Goal: Transaction & Acquisition: Purchase product/service

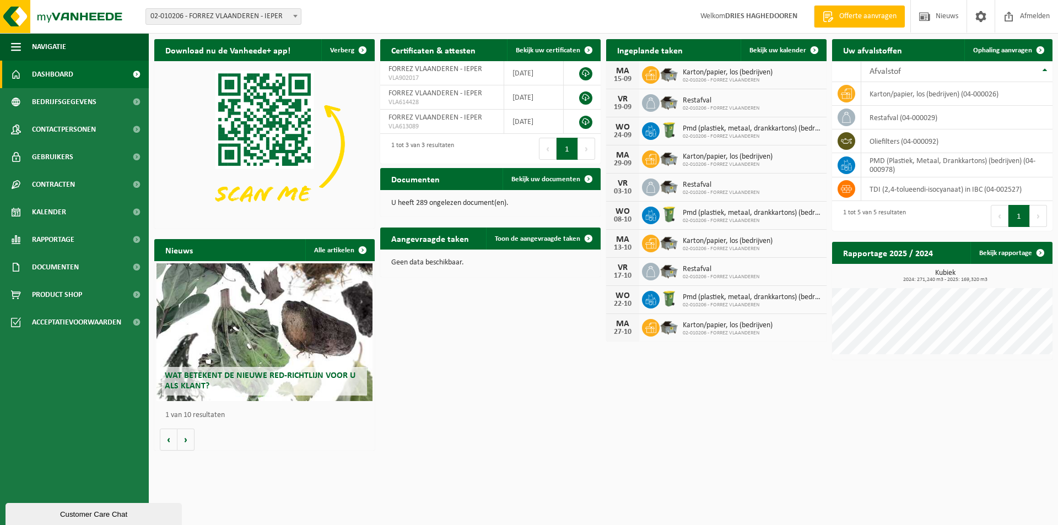
click at [238, 20] on span "02-010206 - FORREZ VLAANDEREN - IEPER" at bounding box center [223, 16] width 155 height 15
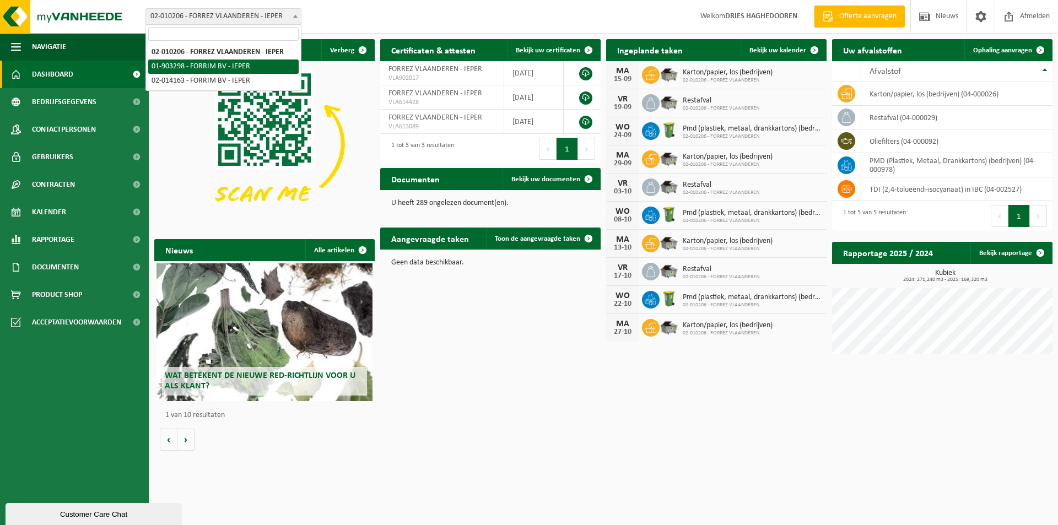
select select "30807"
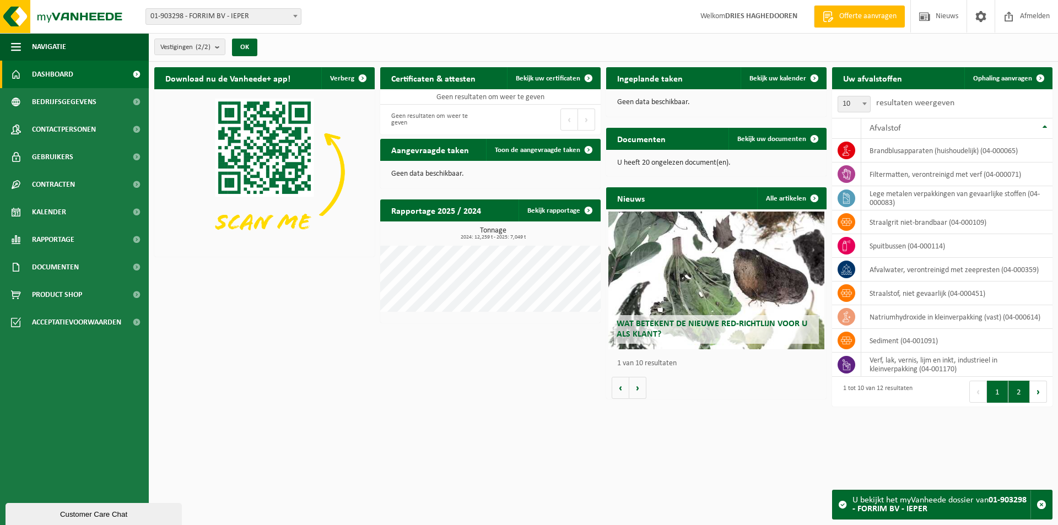
click at [1015, 398] on button "2" at bounding box center [1018, 392] width 21 height 22
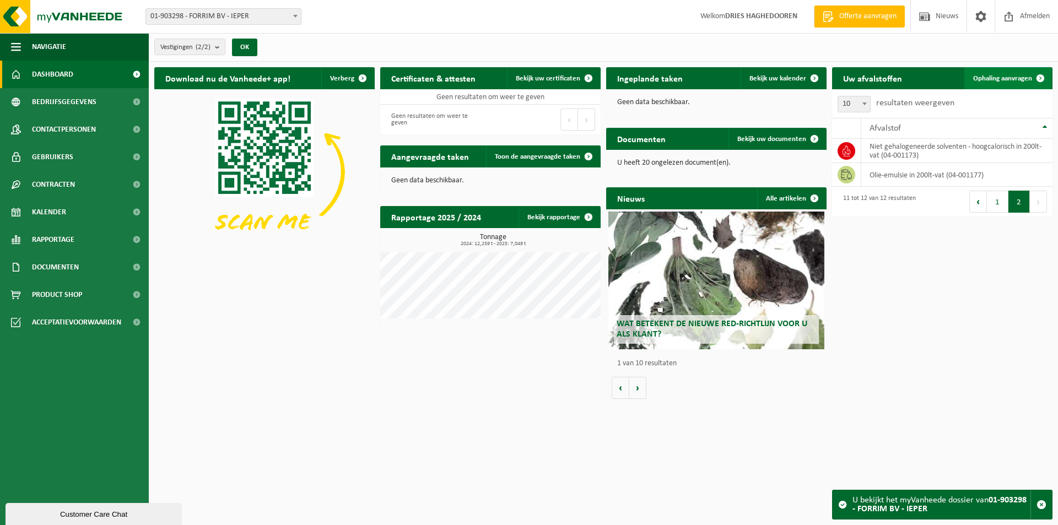
click at [1000, 78] on span "Ophaling aanvragen" at bounding box center [1002, 78] width 59 height 7
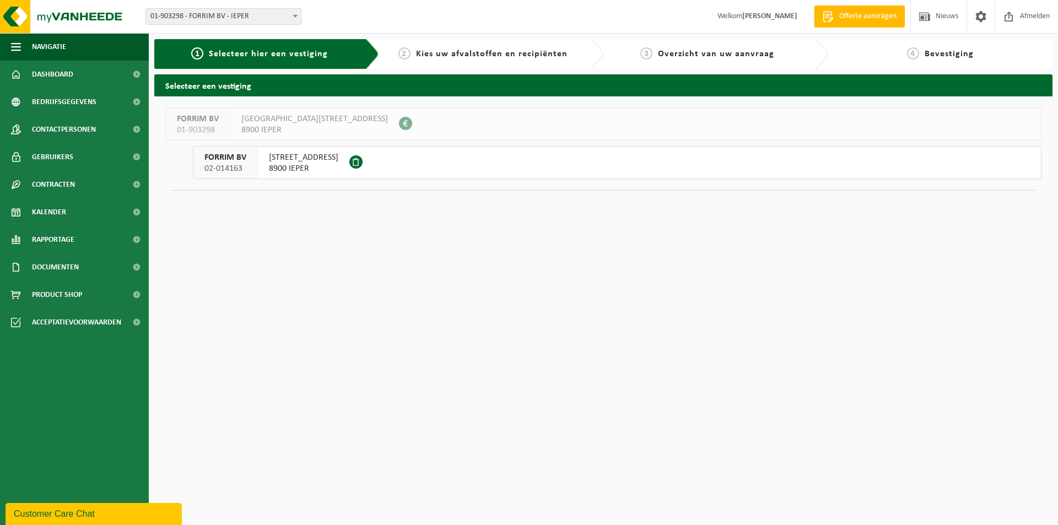
click at [314, 165] on span "8900 IEPER" at bounding box center [303, 168] width 69 height 11
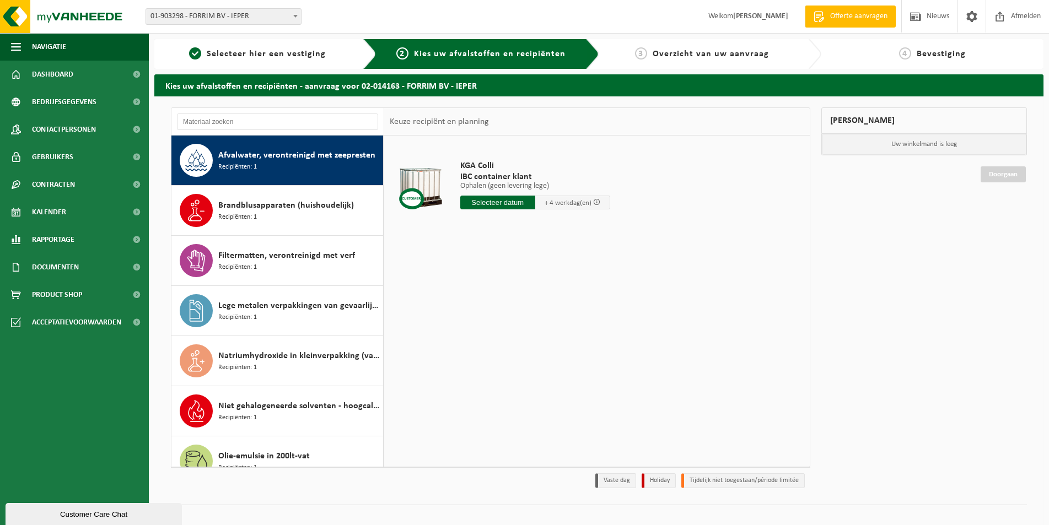
click at [566, 201] on span "+ 4 werkdag(en)" at bounding box center [567, 202] width 47 height 7
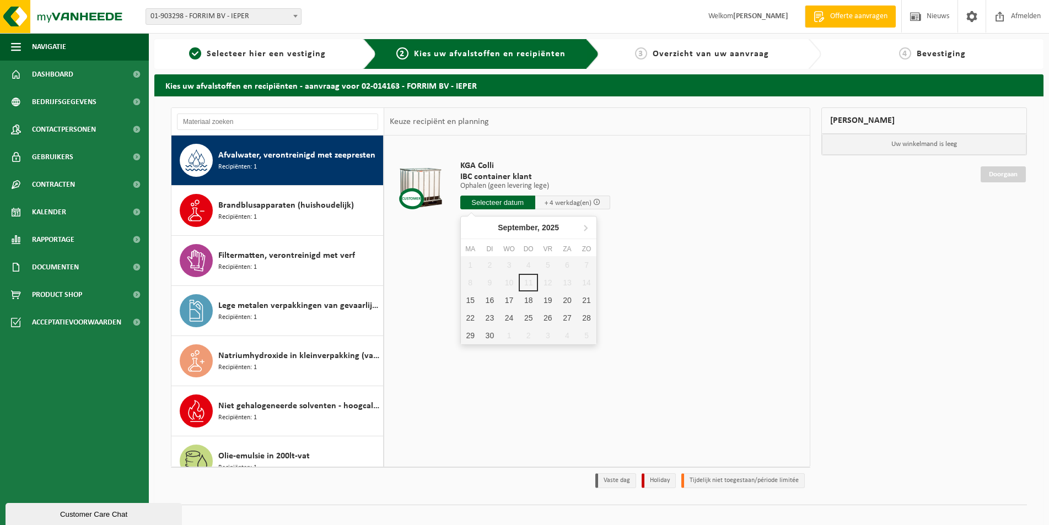
click at [517, 202] on input "text" at bounding box center [497, 203] width 75 height 14
click at [476, 300] on div "15" at bounding box center [470, 301] width 19 height 18
type input "Van 2025-09-15"
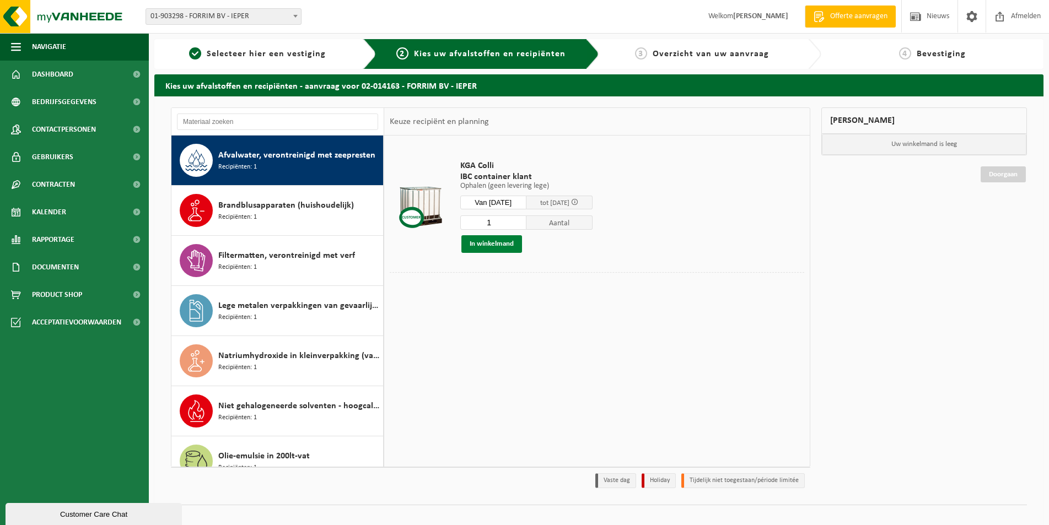
click at [505, 245] on button "In winkelmand" at bounding box center [491, 244] width 61 height 18
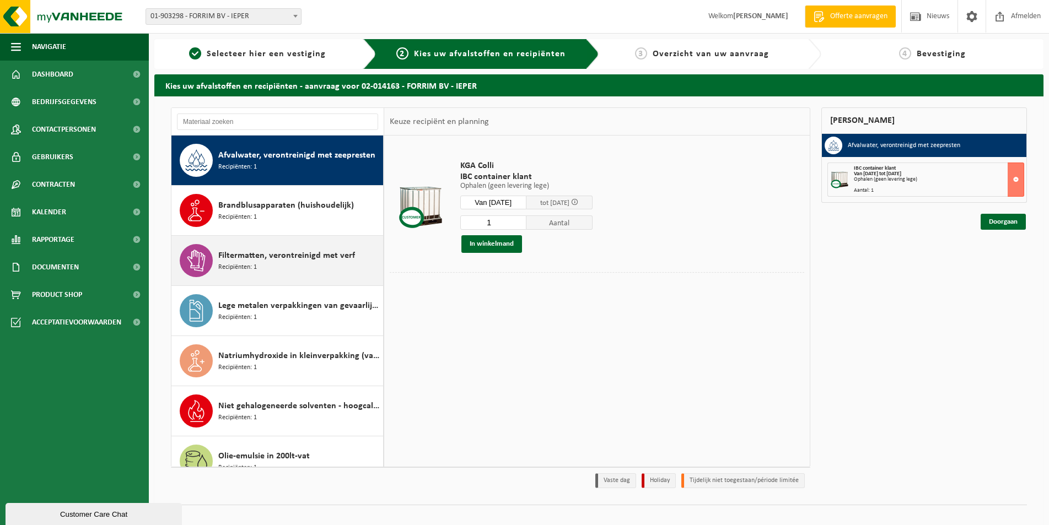
click at [257, 263] on div "Filtermatten, verontreinigd met verf Recipiënten: 1" at bounding box center [299, 260] width 162 height 33
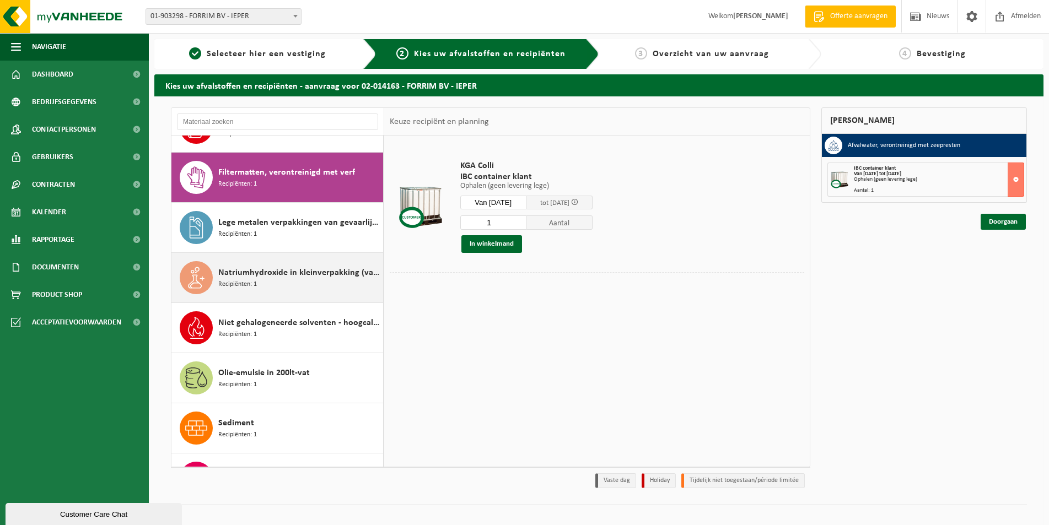
scroll to position [100, 0]
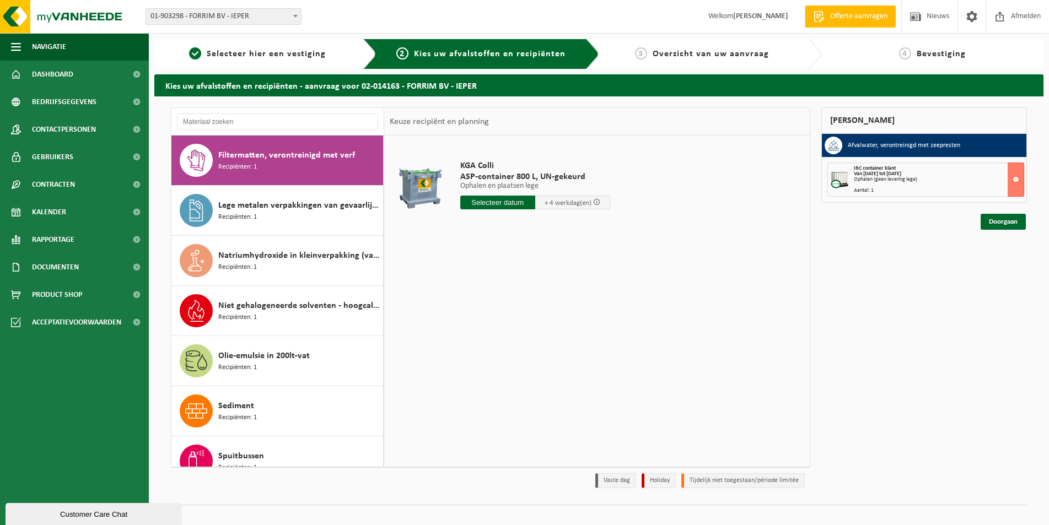
click at [494, 201] on input "text" at bounding box center [497, 203] width 75 height 14
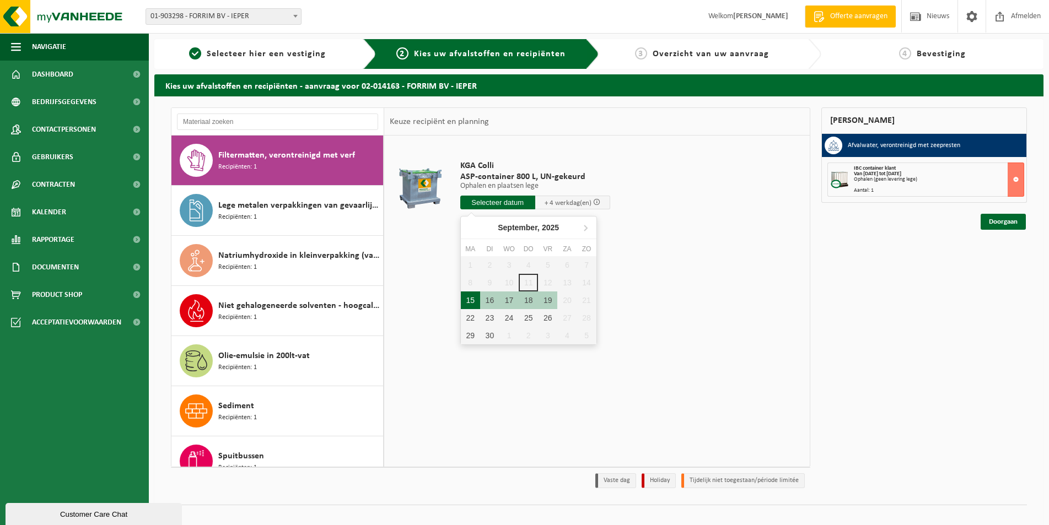
click at [464, 305] on div "15" at bounding box center [470, 301] width 19 height 18
type input "Van 2025-09-15"
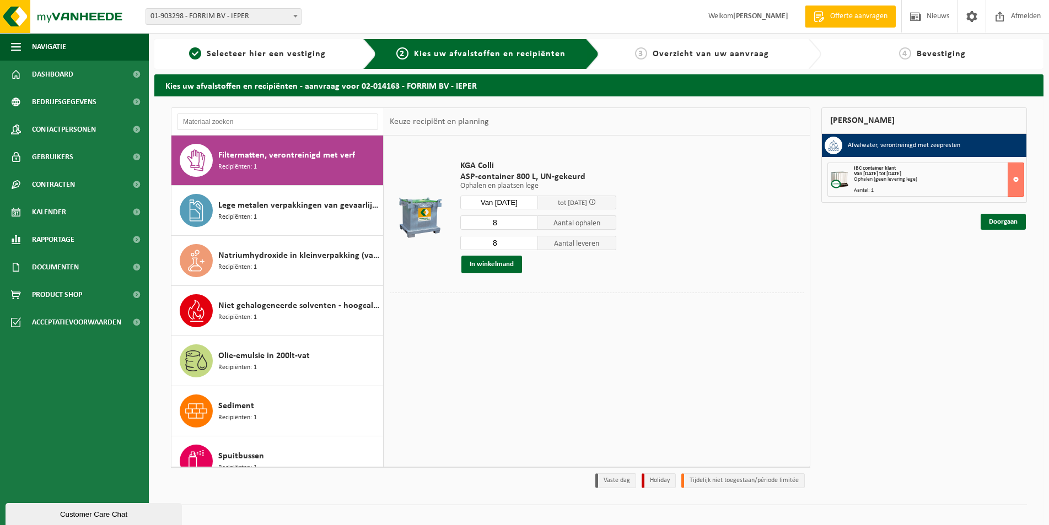
click at [531, 227] on input "8" at bounding box center [499, 222] width 78 height 14
click at [527, 224] on input "7" at bounding box center [499, 222] width 78 height 14
type input "6"
click at [527, 224] on input "6" at bounding box center [499, 222] width 78 height 14
click at [530, 246] on input "7" at bounding box center [499, 243] width 78 height 14
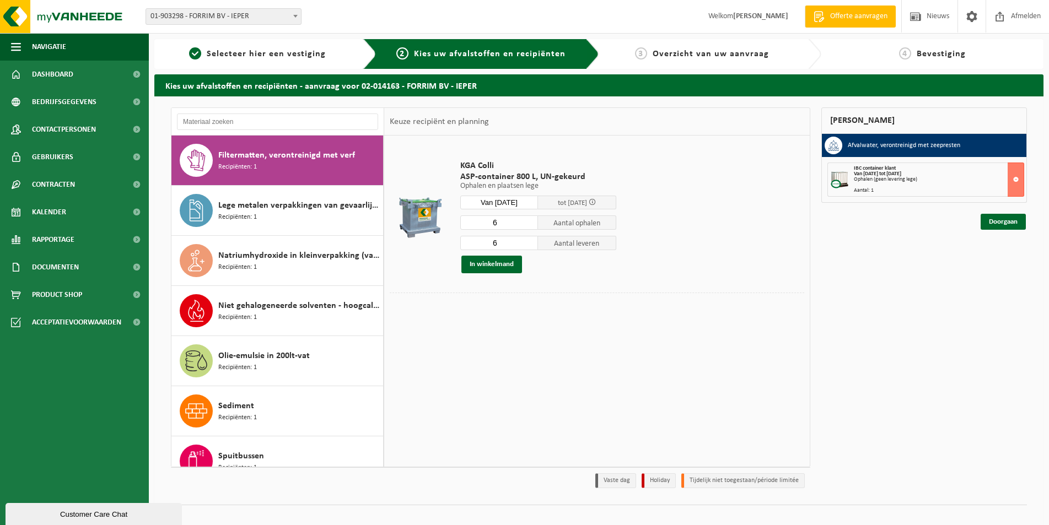
type input "6"
click at [530, 246] on input "6" at bounding box center [499, 243] width 78 height 14
click at [490, 267] on button "In winkelmand" at bounding box center [491, 265] width 61 height 18
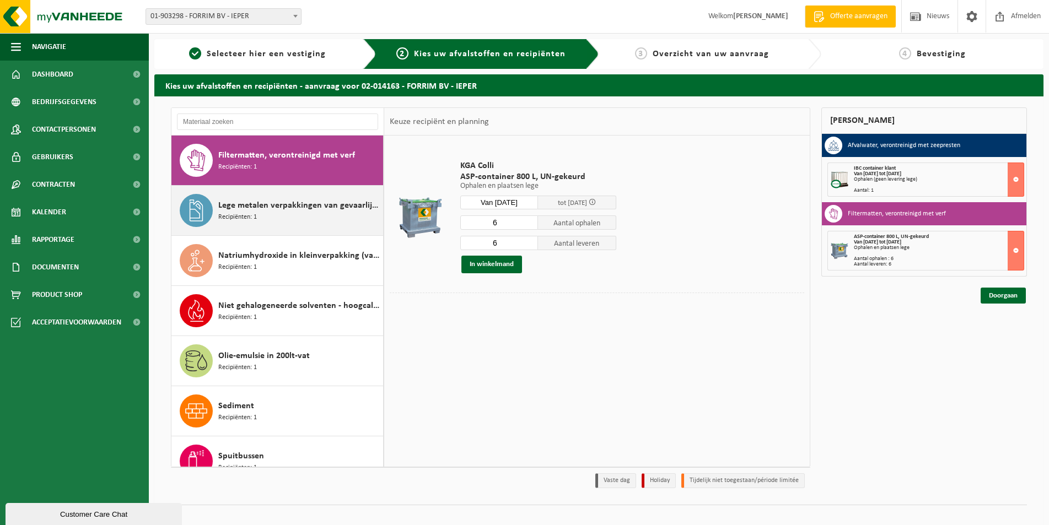
click at [279, 203] on span "Lege metalen verpakkingen van gevaarlijke stoffen" at bounding box center [299, 205] width 162 height 13
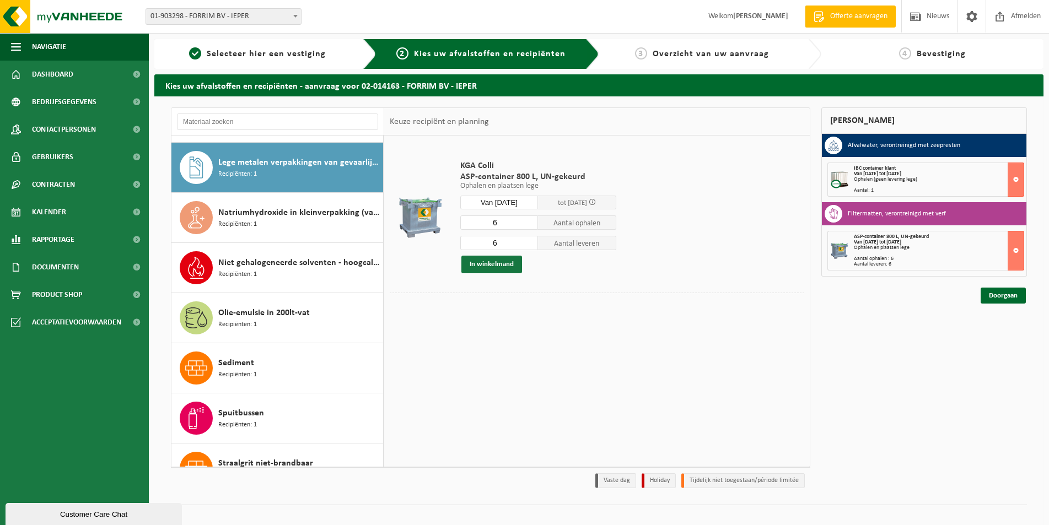
scroll to position [150, 0]
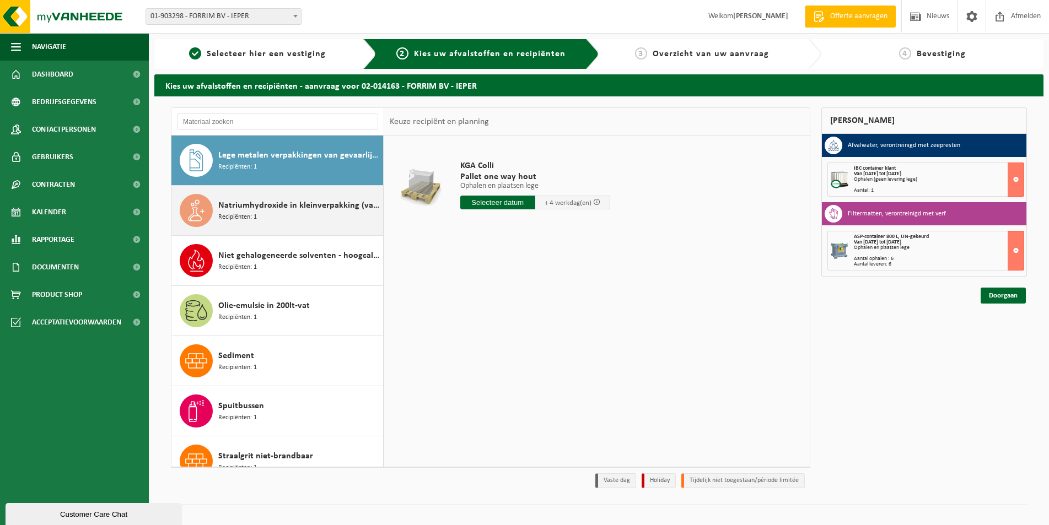
click at [253, 217] on span "Recipiënten: 1" at bounding box center [237, 217] width 39 height 10
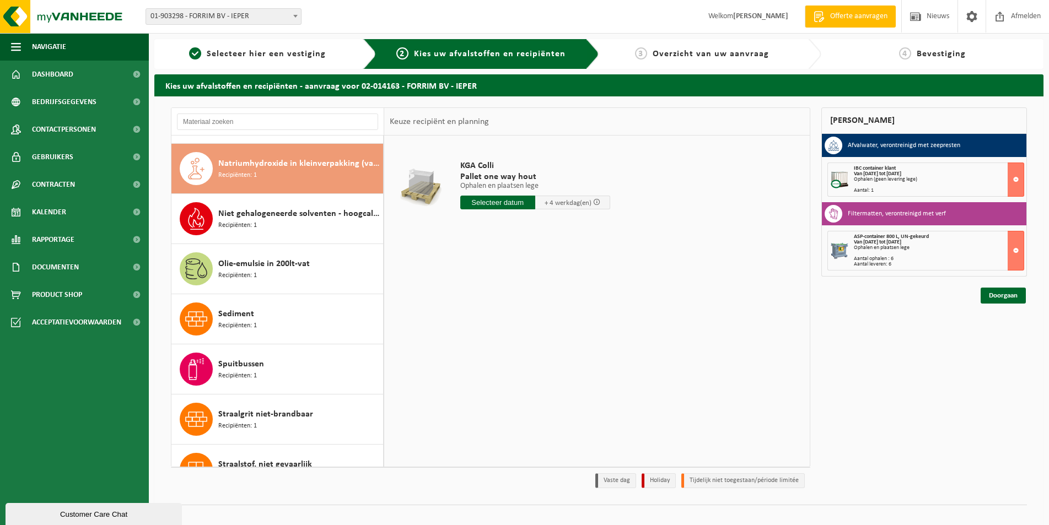
scroll to position [201, 0]
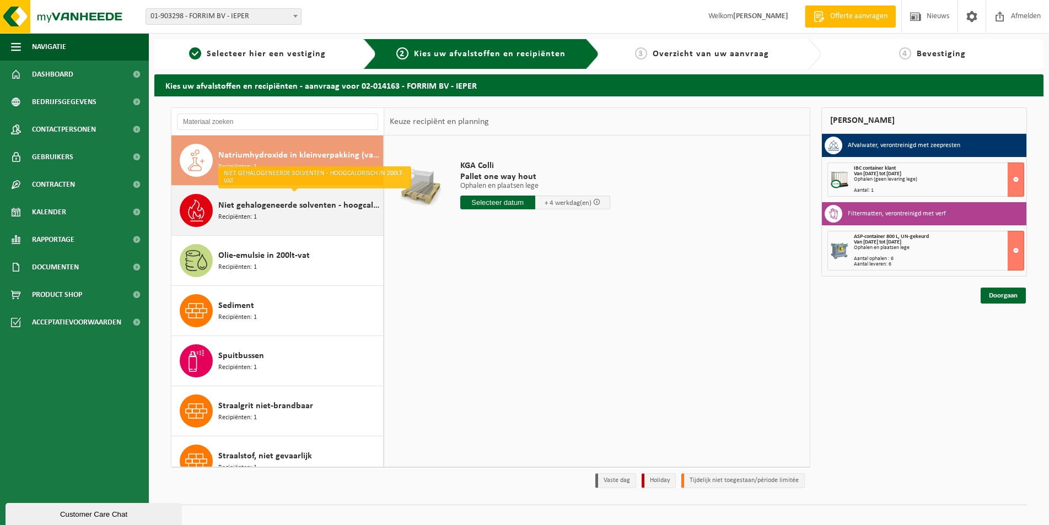
click at [257, 224] on div "Niet gehalogeneerde solventen - hoogcalorisch in 200lt-vat Recipiënten: 1" at bounding box center [299, 210] width 162 height 33
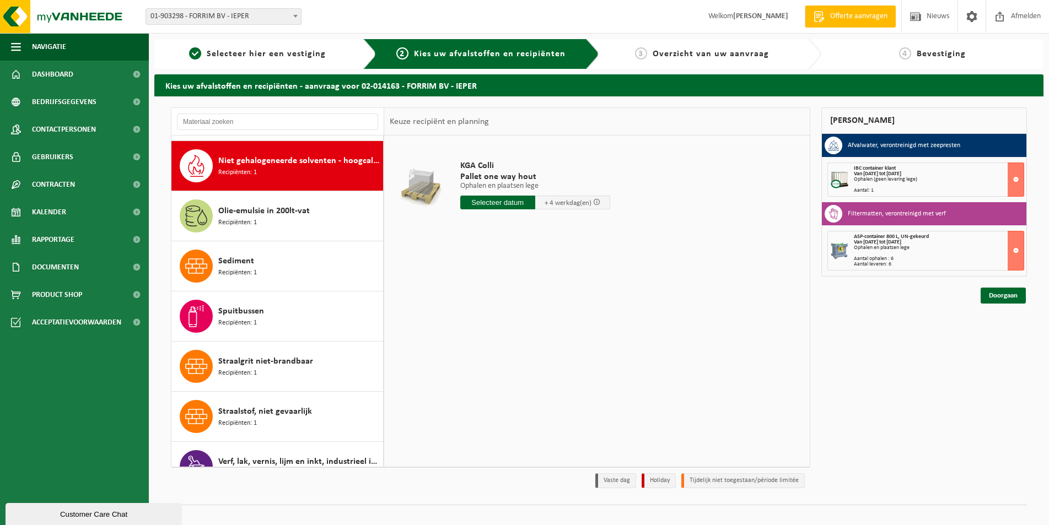
scroll to position [251, 0]
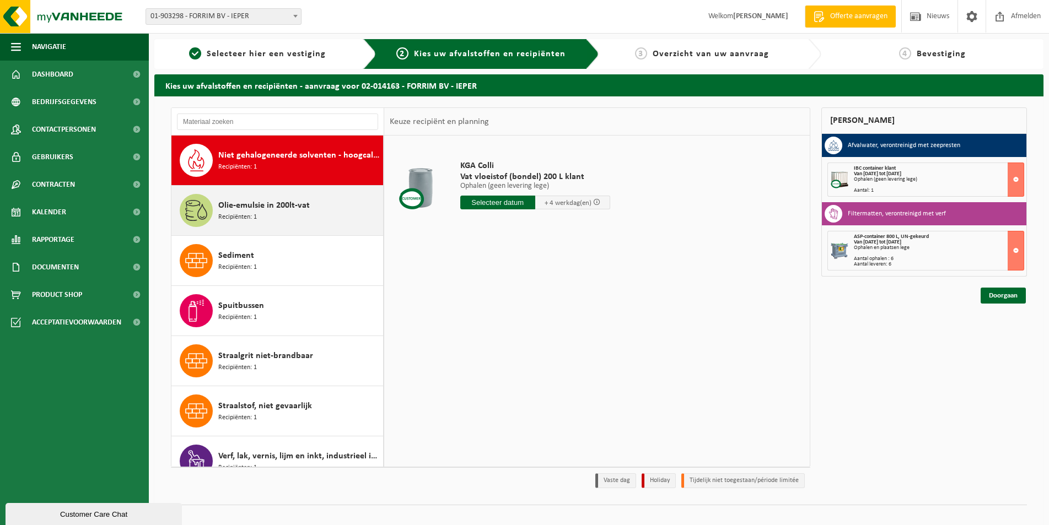
click at [275, 217] on div "Olie-emulsie in 200lt-vat Recipiënten: 1" at bounding box center [299, 210] width 162 height 33
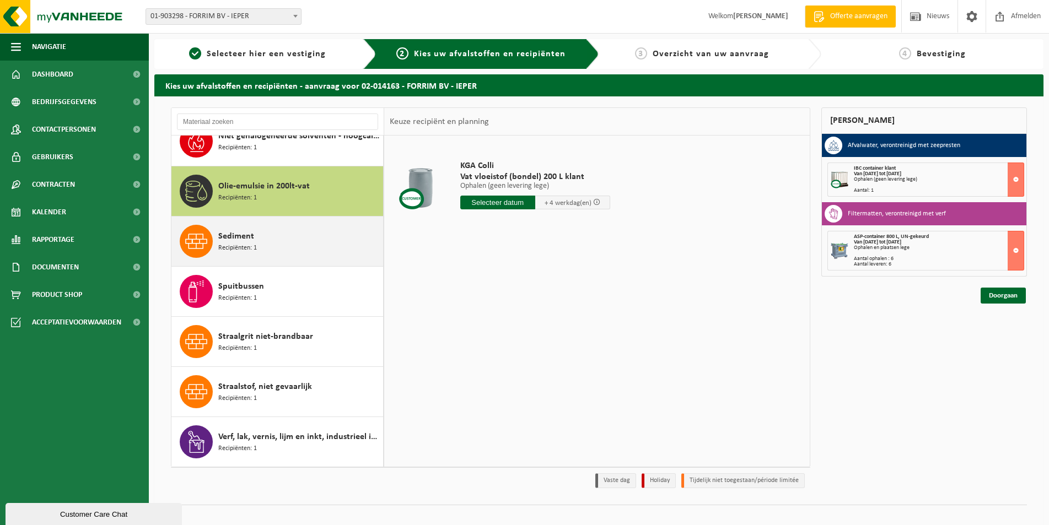
click at [270, 247] on div "Sediment Recipiënten: 1" at bounding box center [299, 241] width 162 height 33
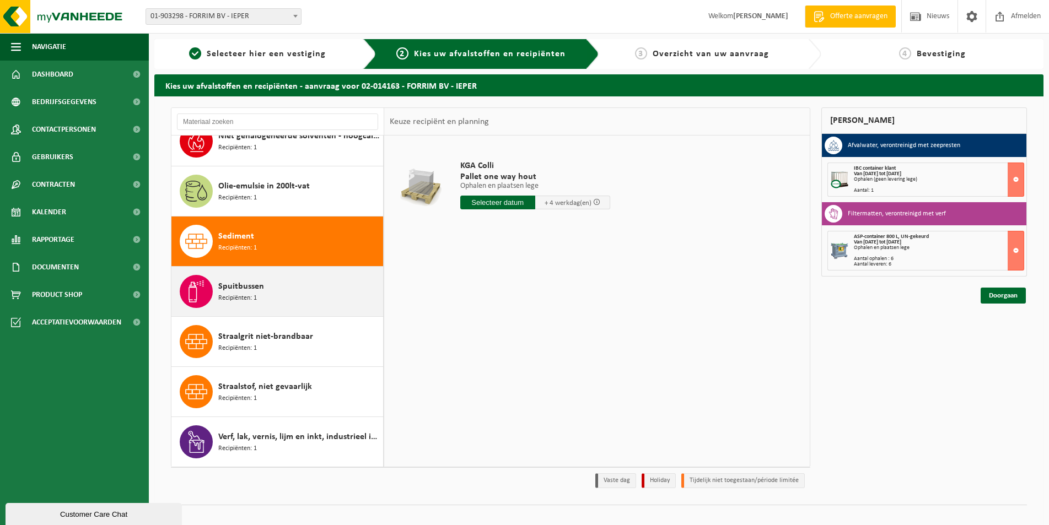
click at [245, 278] on div "Spuitbussen Recipiënten: 1" at bounding box center [299, 291] width 162 height 33
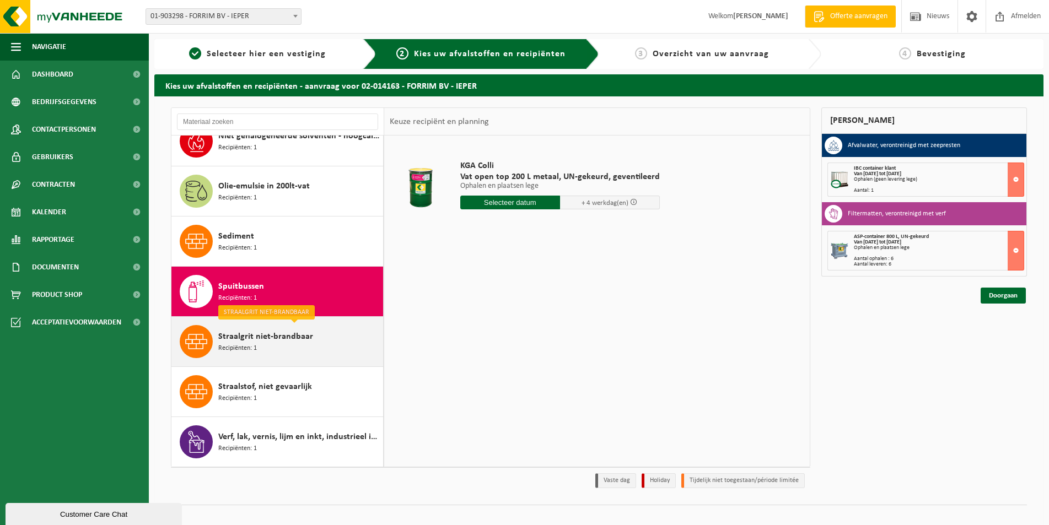
click at [261, 350] on div "Straalgrit niet-brandbaar Recipiënten: 1" at bounding box center [299, 341] width 162 height 33
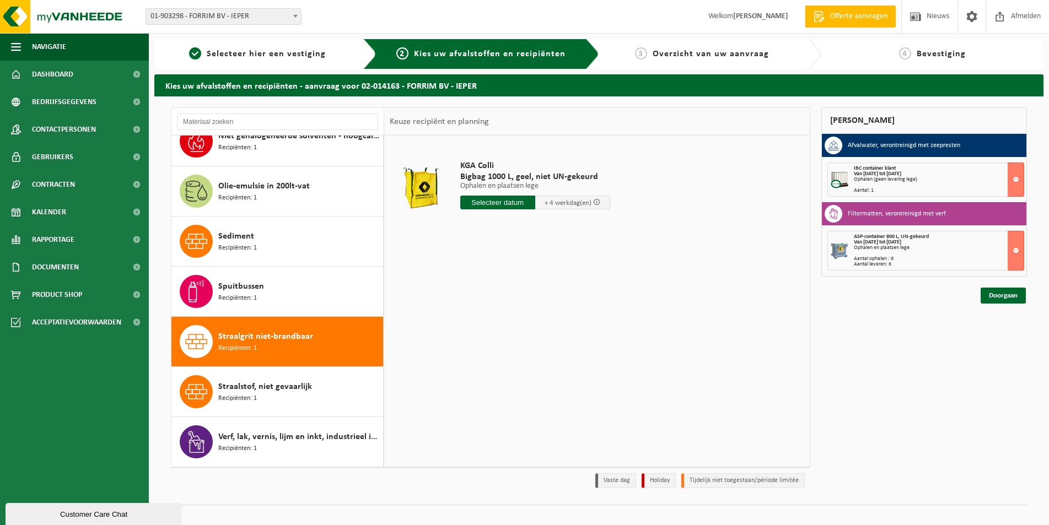
scroll to position [13, 0]
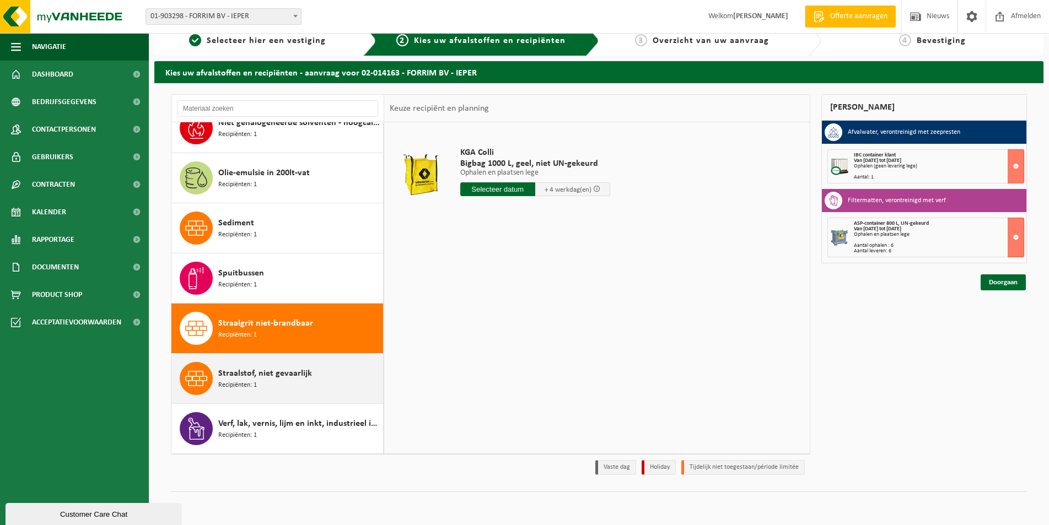
click at [285, 376] on span "Straalstof, niet gevaarlijk" at bounding box center [265, 373] width 94 height 13
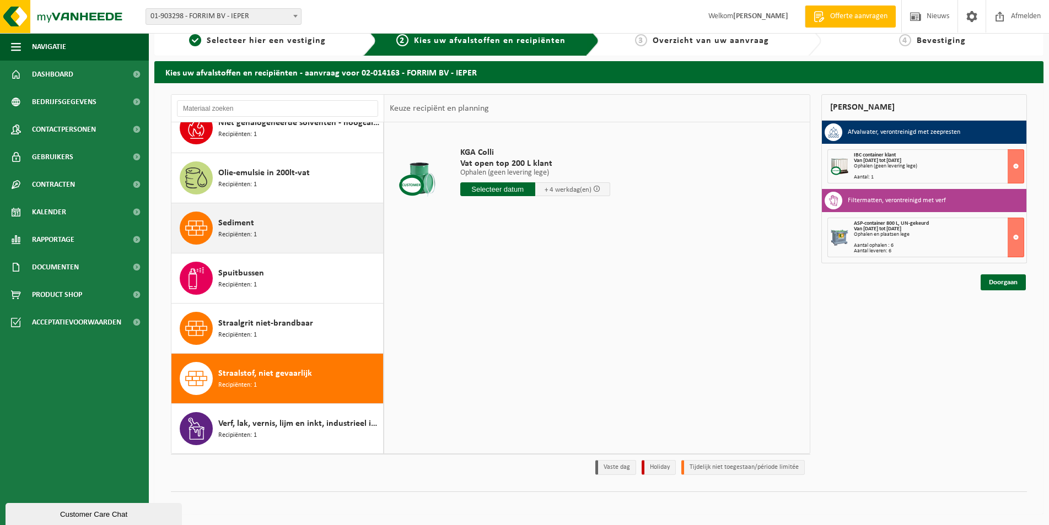
click at [268, 229] on div "Sediment Recipiënten: 1" at bounding box center [299, 228] width 162 height 33
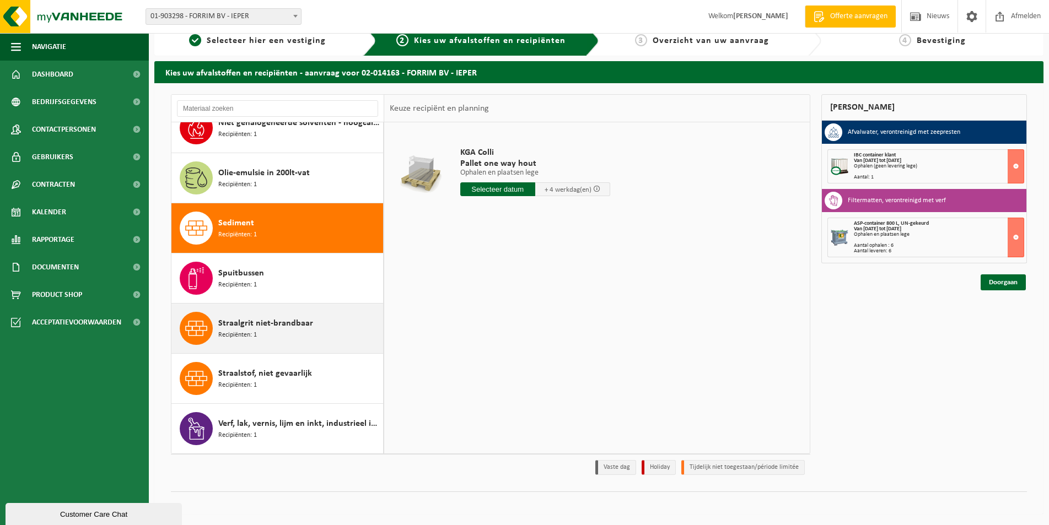
click at [268, 315] on div "Straalgrit niet-brandbaar Recipiënten: 1" at bounding box center [299, 328] width 162 height 33
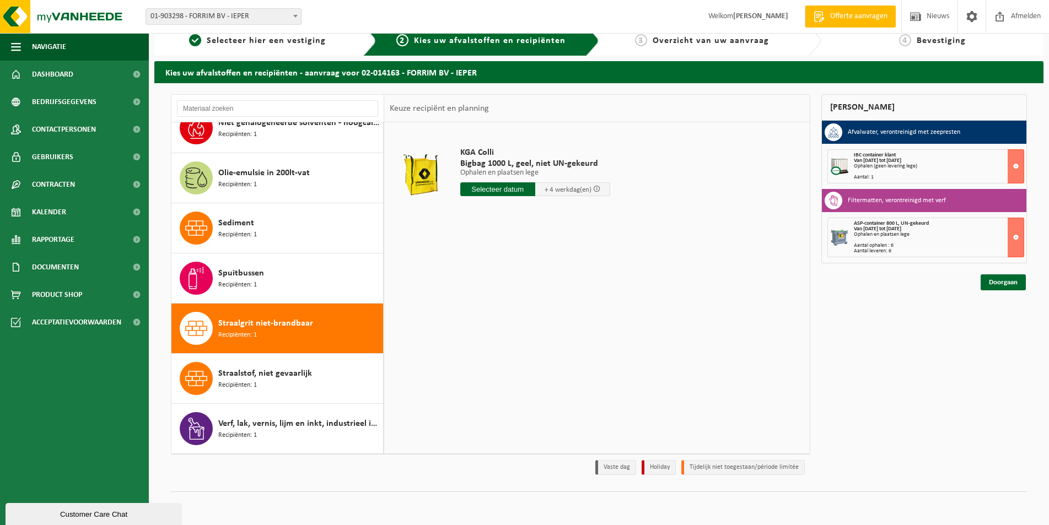
click at [504, 181] on div "KGA Colli Bigbag 1000 L, geel, niet UN-gekeurd Ophalen en plaatsen lege Ophalen…" at bounding box center [535, 174] width 161 height 77
click at [505, 184] on input "text" at bounding box center [497, 189] width 75 height 14
click at [464, 290] on div "15" at bounding box center [470, 287] width 19 height 18
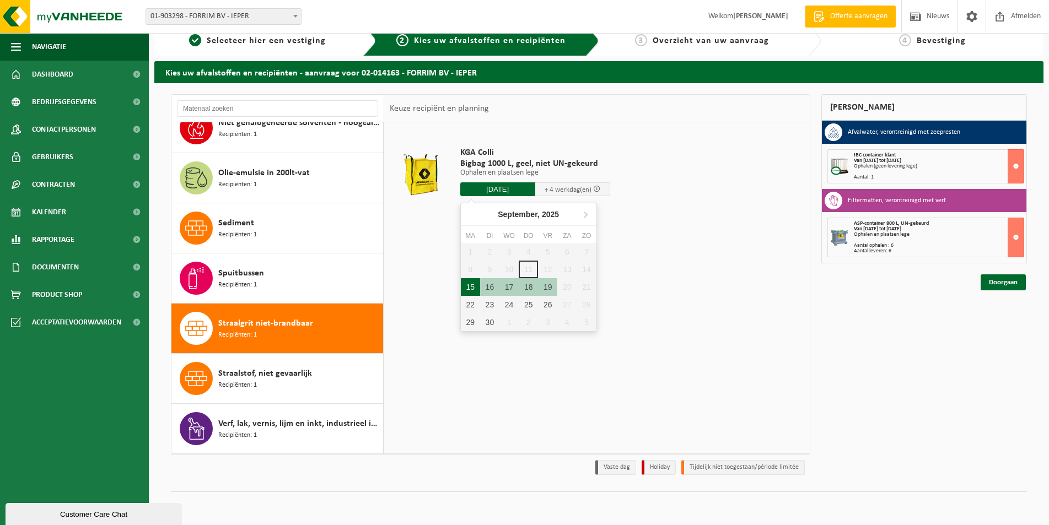
type input "Van 2025-09-15"
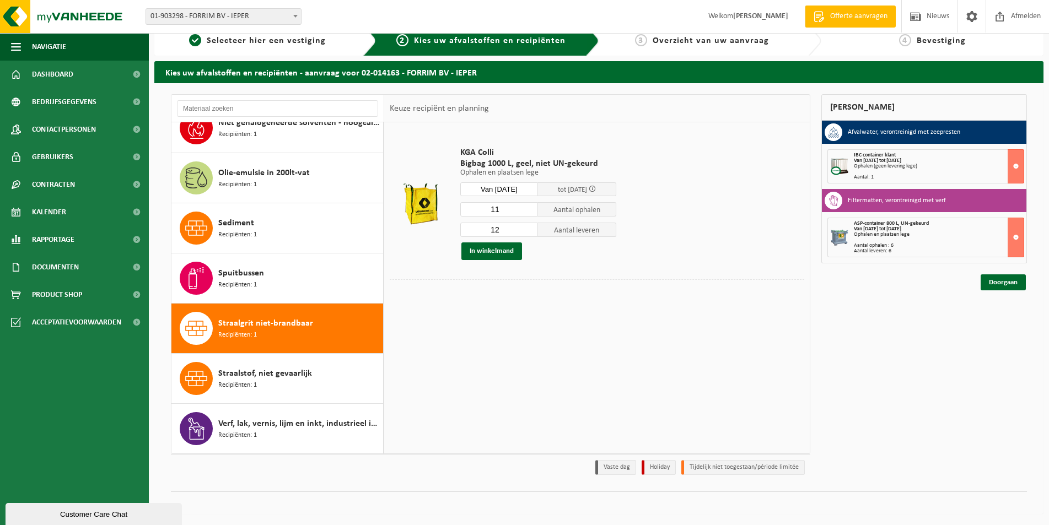
click at [528, 210] on input "11" at bounding box center [499, 209] width 78 height 14
click at [528, 210] on input "10" at bounding box center [499, 209] width 78 height 14
click at [529, 210] on input "9" at bounding box center [499, 209] width 78 height 14
click at [529, 210] on input "8" at bounding box center [499, 209] width 78 height 14
click at [529, 210] on input "7" at bounding box center [499, 209] width 78 height 14
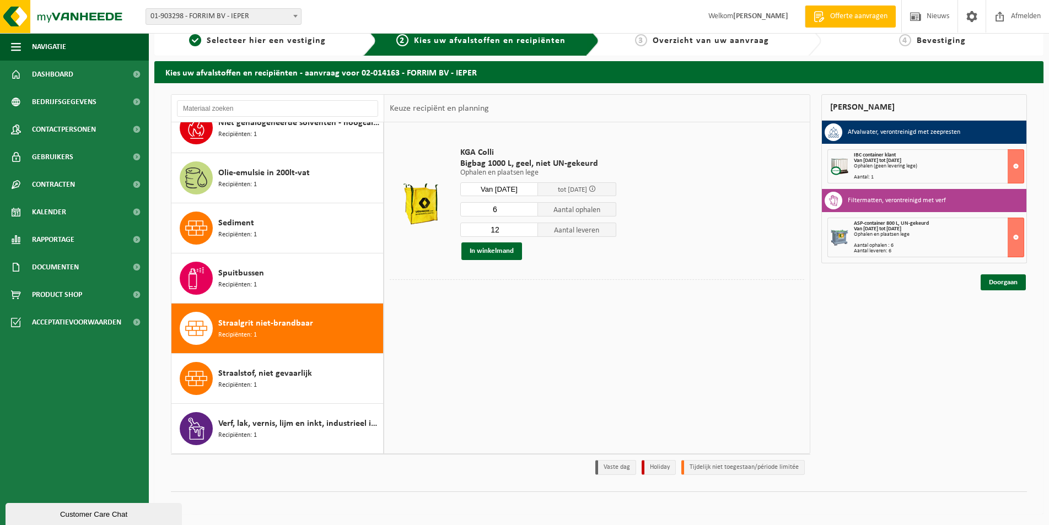
click at [529, 210] on input "6" at bounding box center [499, 209] width 78 height 14
click at [529, 210] on input "5" at bounding box center [499, 209] width 78 height 14
click at [529, 210] on input "4" at bounding box center [499, 209] width 78 height 14
type input "3"
click at [529, 210] on input "3" at bounding box center [499, 209] width 78 height 14
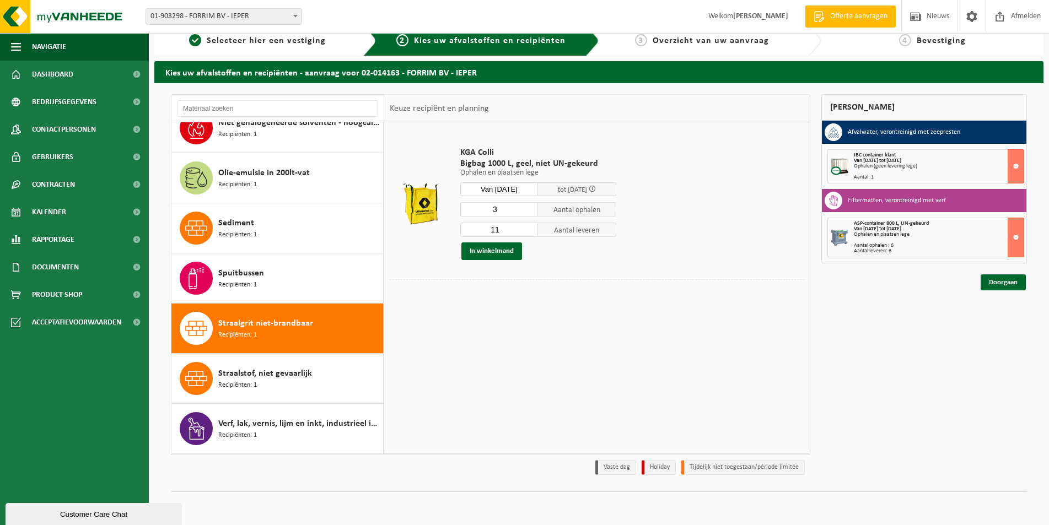
click at [528, 232] on input "11" at bounding box center [499, 230] width 78 height 14
click at [528, 232] on input "10" at bounding box center [499, 230] width 78 height 14
click at [528, 232] on input "9" at bounding box center [499, 230] width 78 height 14
click at [528, 232] on input "8" at bounding box center [499, 230] width 78 height 14
click at [528, 232] on input "7" at bounding box center [499, 230] width 78 height 14
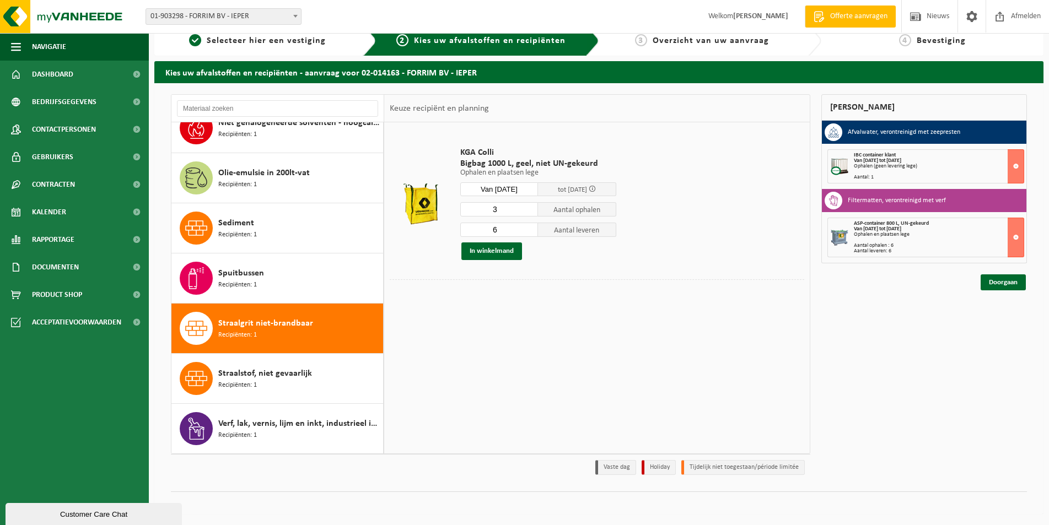
click at [528, 232] on input "6" at bounding box center [499, 230] width 78 height 14
click at [529, 232] on input "5" at bounding box center [499, 230] width 78 height 14
click at [529, 232] on input "4" at bounding box center [499, 230] width 78 height 14
click at [529, 232] on input "3" at bounding box center [499, 230] width 78 height 14
click at [485, 251] on button "In winkelmand" at bounding box center [491, 251] width 61 height 18
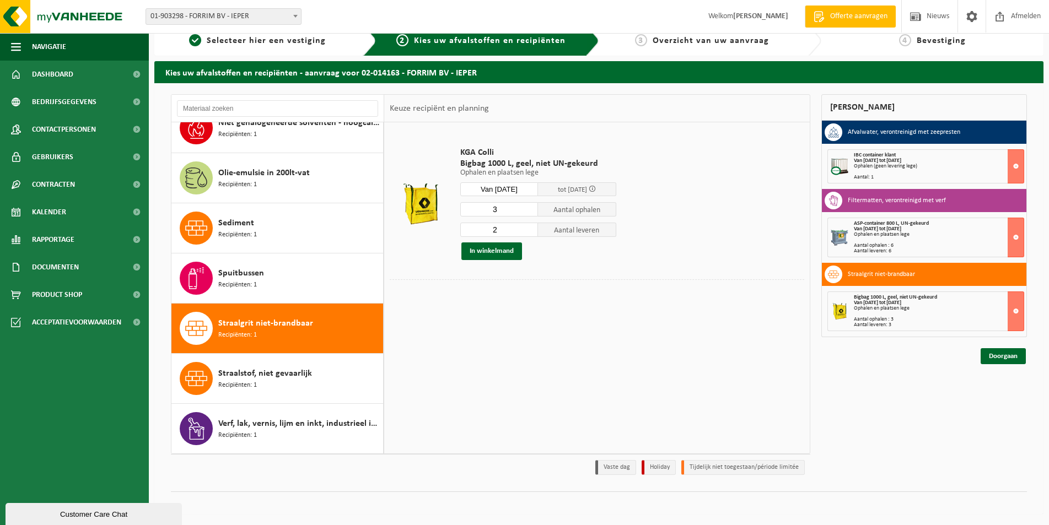
click at [531, 233] on input "2" at bounding box center [499, 230] width 78 height 14
click at [531, 233] on input "1" at bounding box center [499, 230] width 78 height 14
type input "0"
click at [531, 233] on input "0" at bounding box center [499, 230] width 78 height 14
click at [503, 253] on button "In winkelmand" at bounding box center [491, 251] width 61 height 18
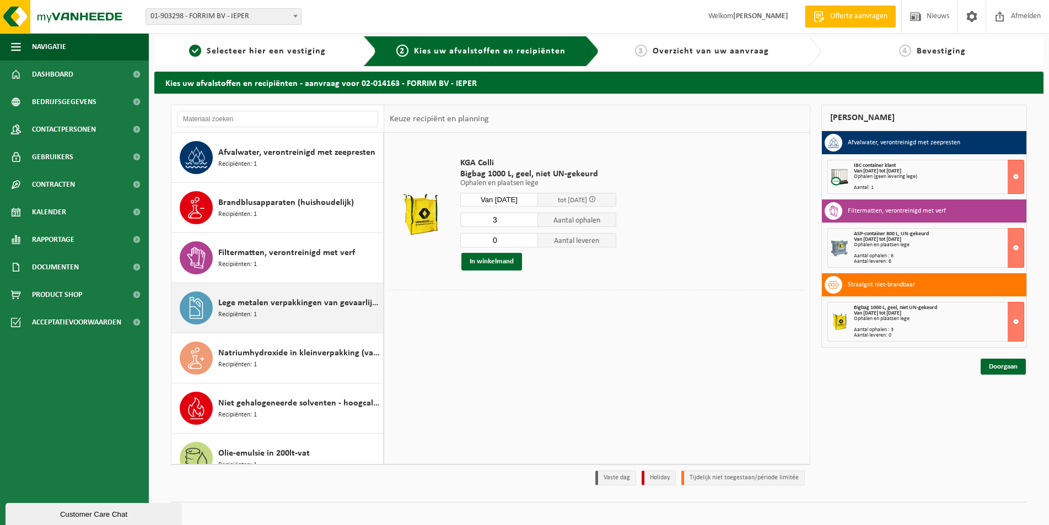
scroll to position [0, 0]
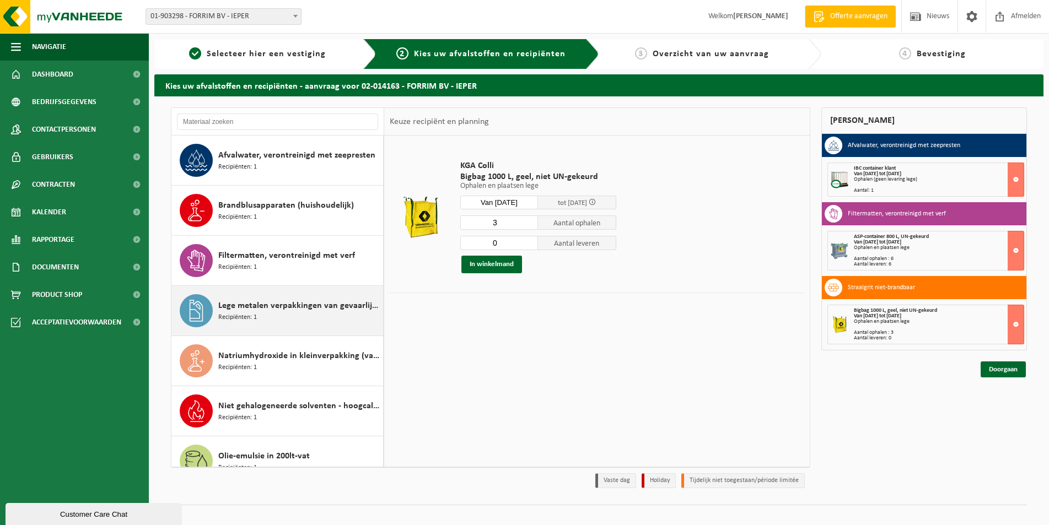
click at [282, 310] on span "Lege metalen verpakkingen van gevaarlijke stoffen" at bounding box center [299, 305] width 162 height 13
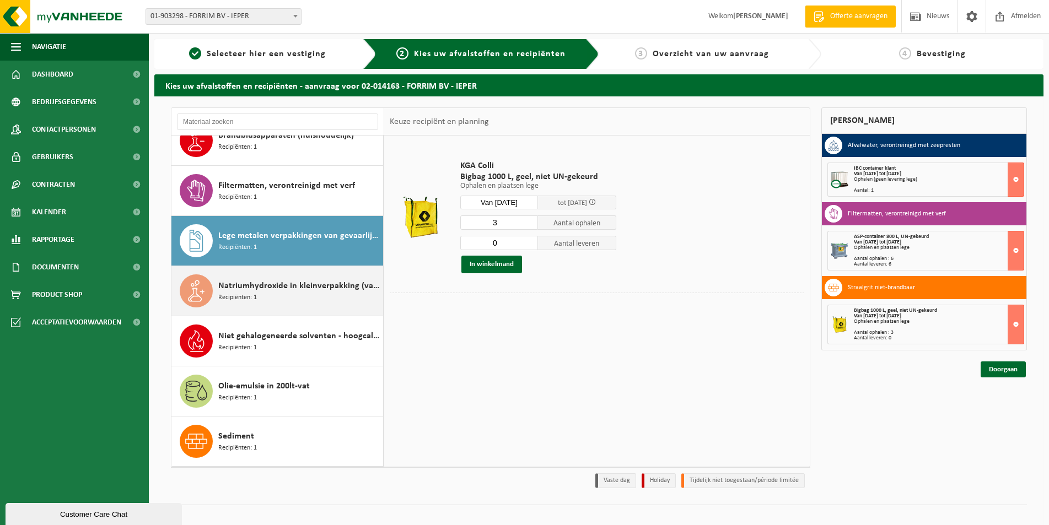
scroll to position [150, 0]
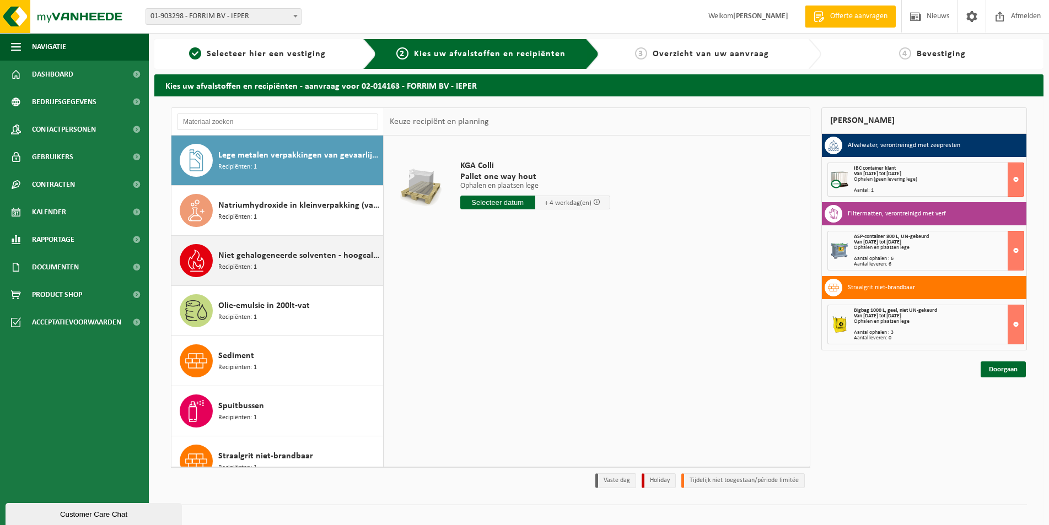
click at [286, 265] on div "Niet gehalogeneerde solventen - hoogcalorisch in 200lt-vat Recipiënten: 1" at bounding box center [299, 260] width 162 height 33
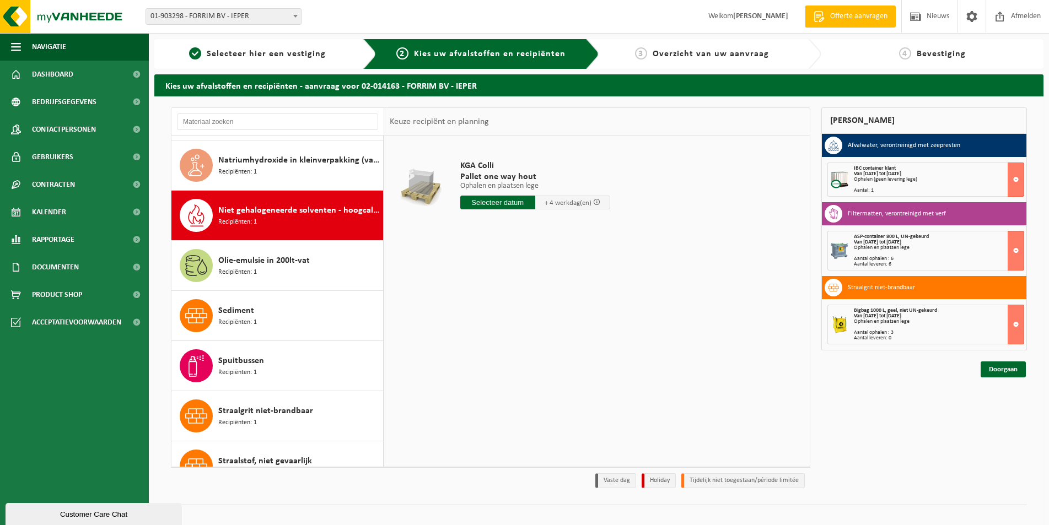
scroll to position [251, 0]
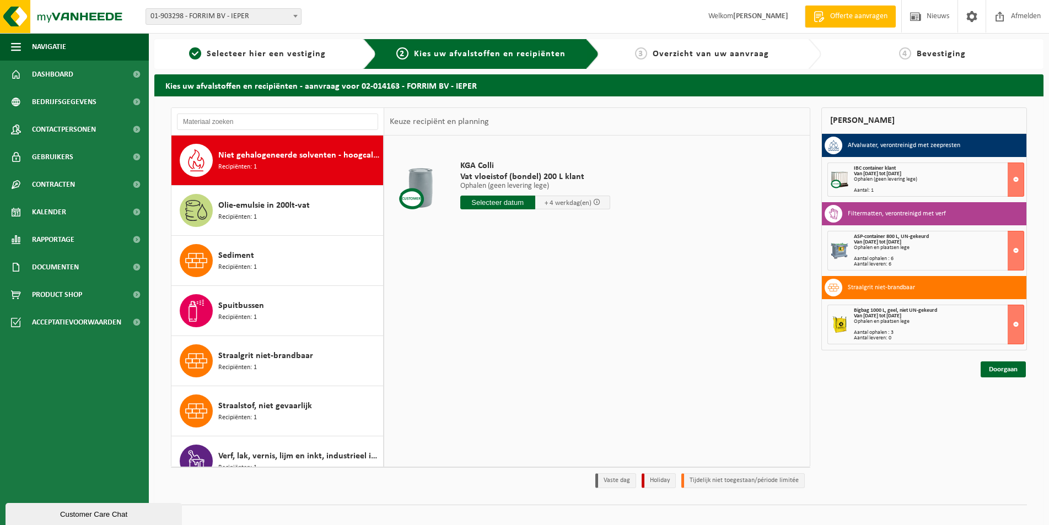
click at [518, 205] on input "text" at bounding box center [497, 203] width 75 height 14
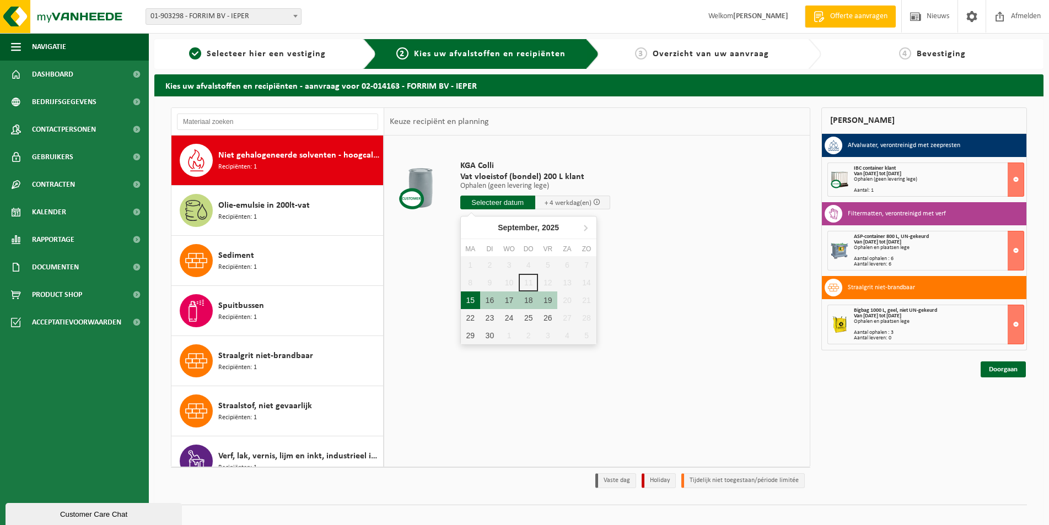
click at [468, 298] on div "15" at bounding box center [470, 301] width 19 height 18
type input "Van 2025-09-15"
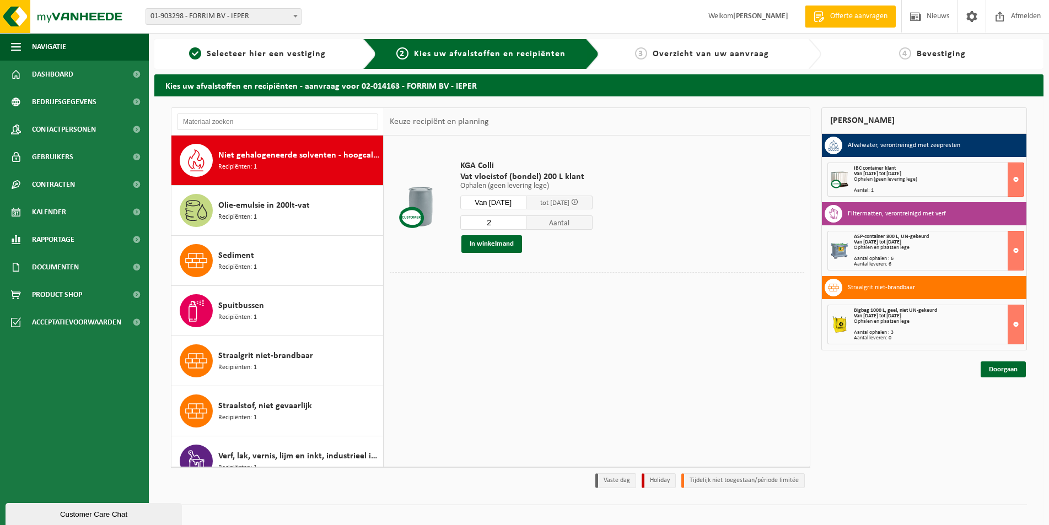
type input "2"
click at [525, 221] on input "2" at bounding box center [493, 222] width 66 height 14
click at [485, 247] on button "In winkelmand" at bounding box center [491, 244] width 61 height 18
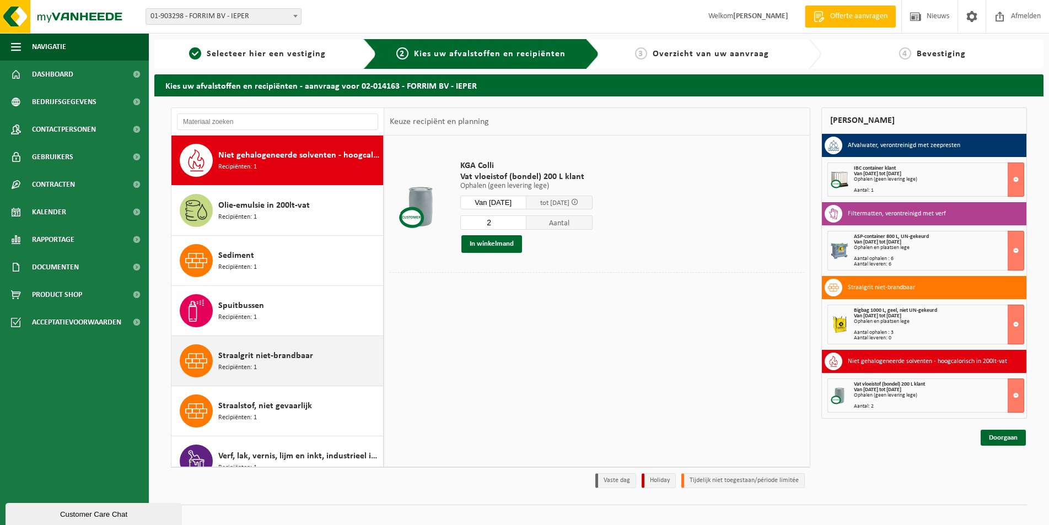
click at [283, 368] on div "Straalgrit niet-brandbaar Recipiënten: 1" at bounding box center [299, 360] width 162 height 33
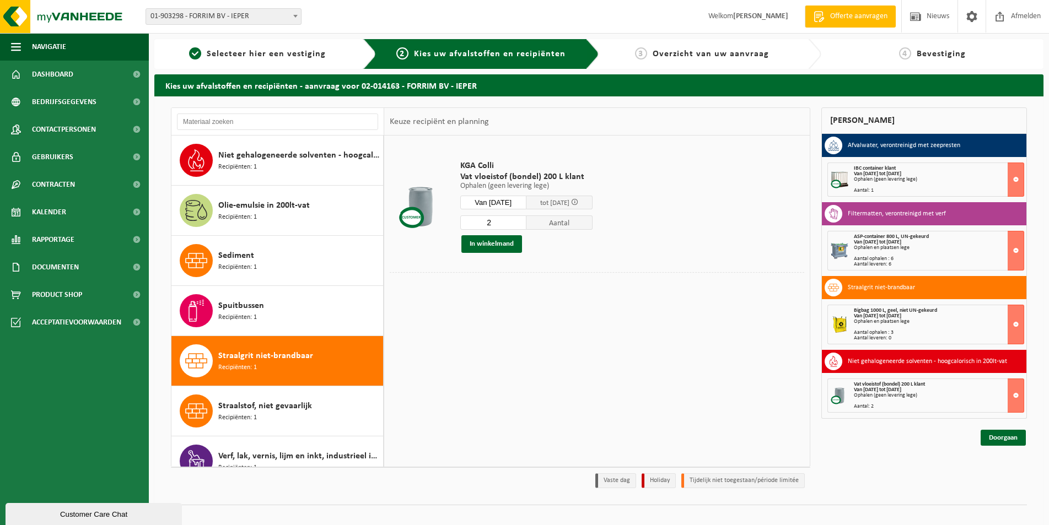
scroll to position [270, 0]
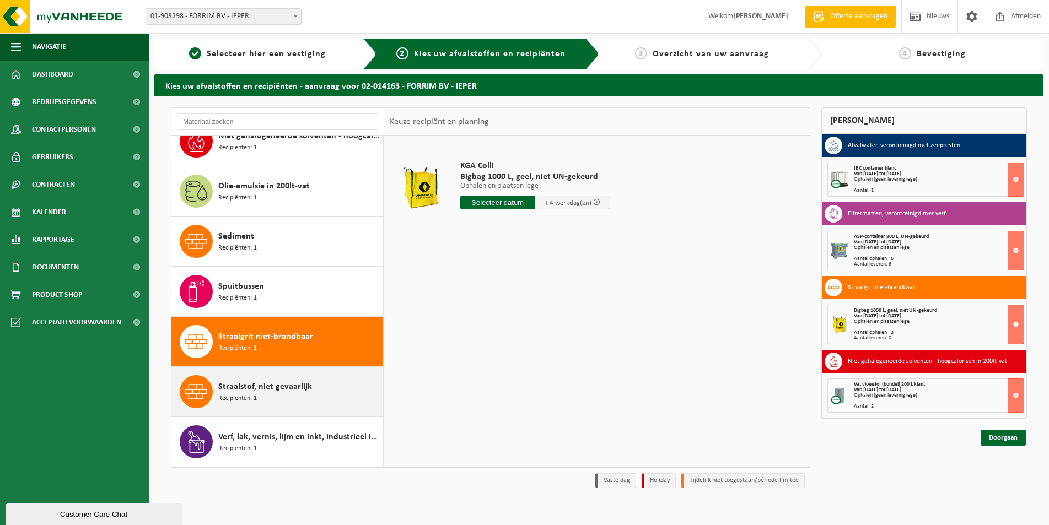
click at [265, 397] on div "Straalstof, niet gevaarlijk Recipiënten: 1" at bounding box center [299, 391] width 162 height 33
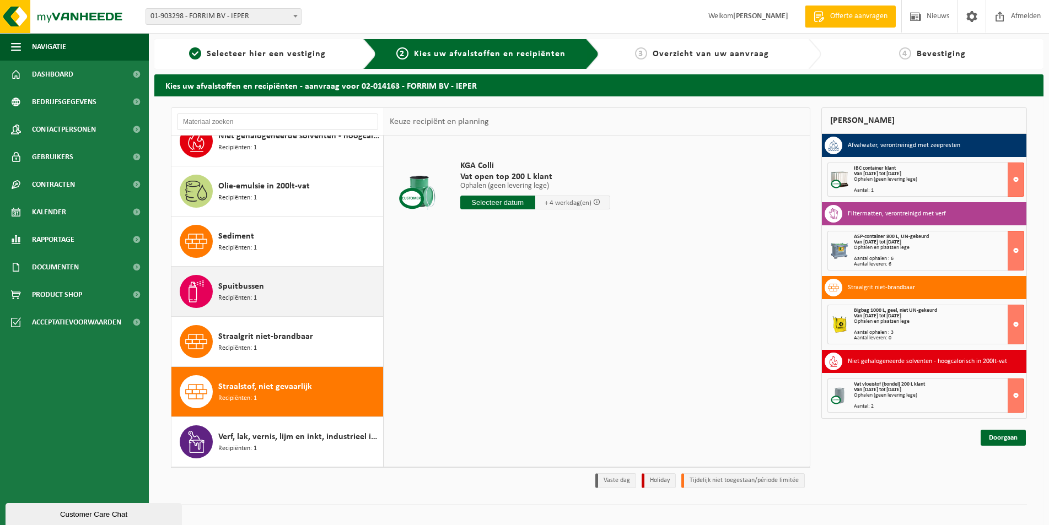
click at [282, 287] on div "Spuitbussen Recipiënten: 1" at bounding box center [299, 291] width 162 height 33
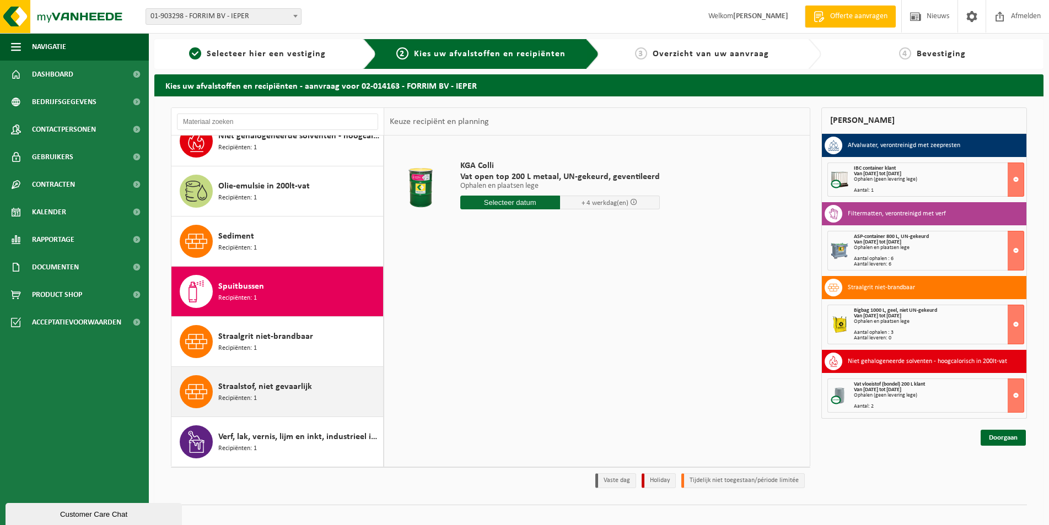
click at [264, 384] on span "Straalstof, niet gevaarlijk" at bounding box center [265, 386] width 94 height 13
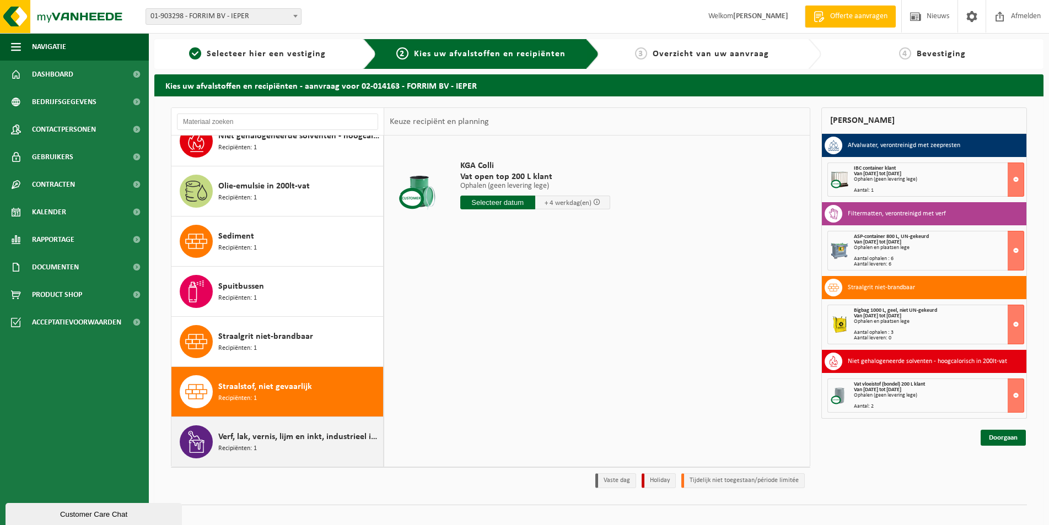
scroll to position [13, 0]
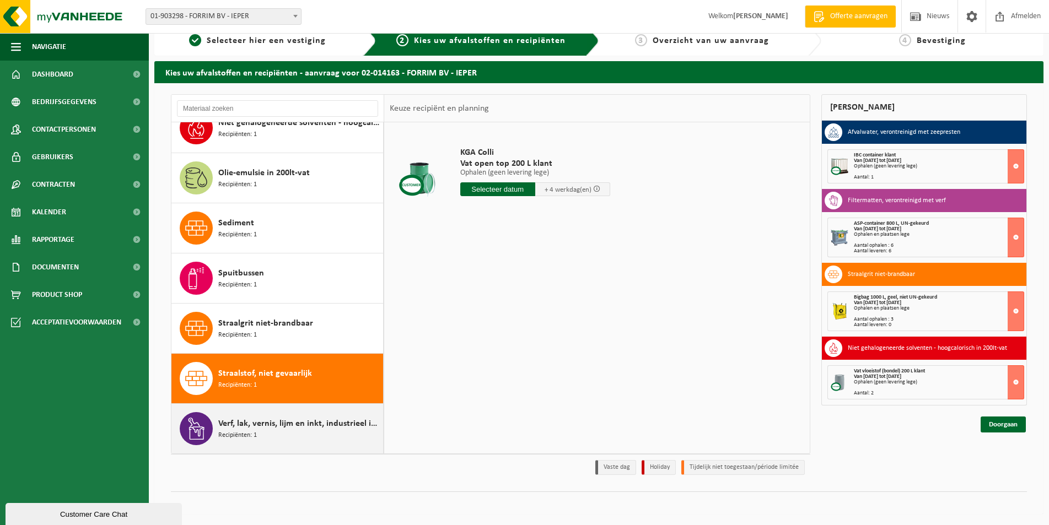
click at [288, 428] on span "Verf, lak, vernis, lijm en inkt, industrieel in kleinverpakking" at bounding box center [299, 423] width 162 height 13
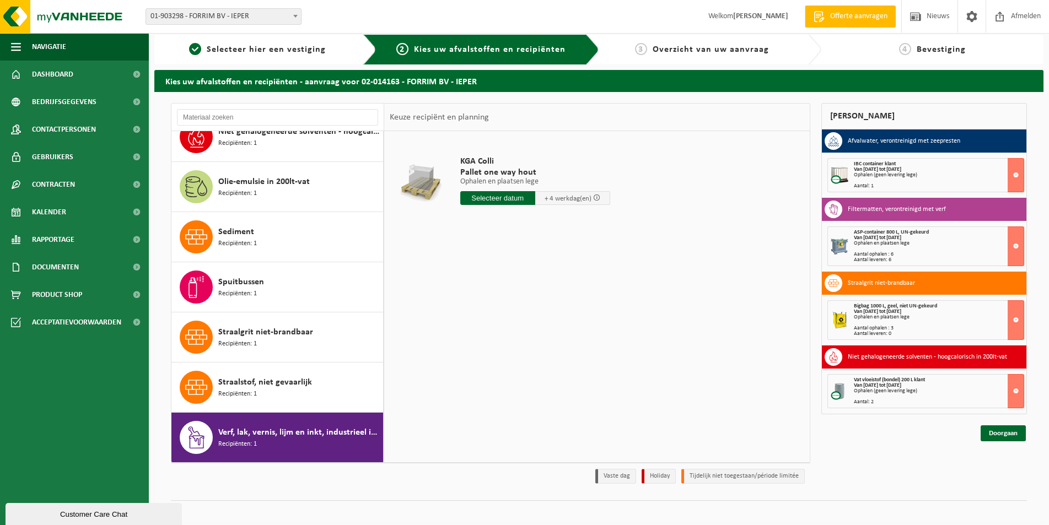
scroll to position [0, 0]
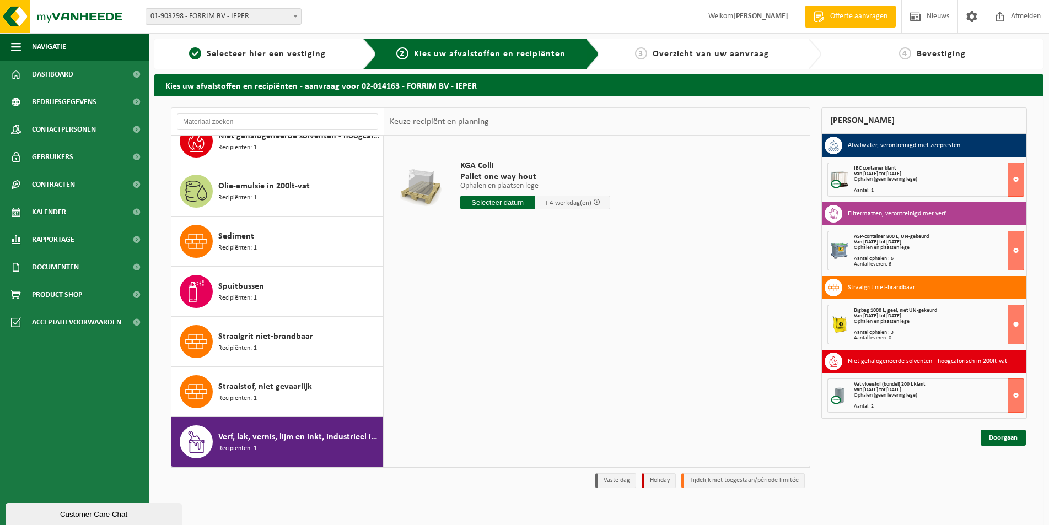
click at [312, 446] on div "Verf, lak, vernis, lijm en inkt, industrieel in kleinverpakking Recipiënten: 1" at bounding box center [299, 441] width 162 height 33
click at [519, 198] on input "text" at bounding box center [497, 203] width 75 height 14
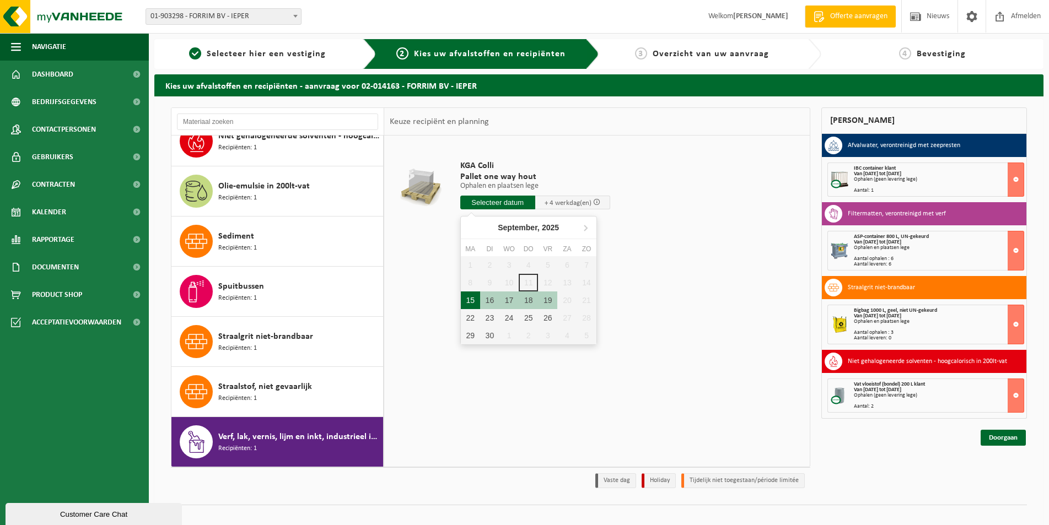
click at [464, 305] on div "15" at bounding box center [470, 301] width 19 height 18
type input "Van 2025-09-15"
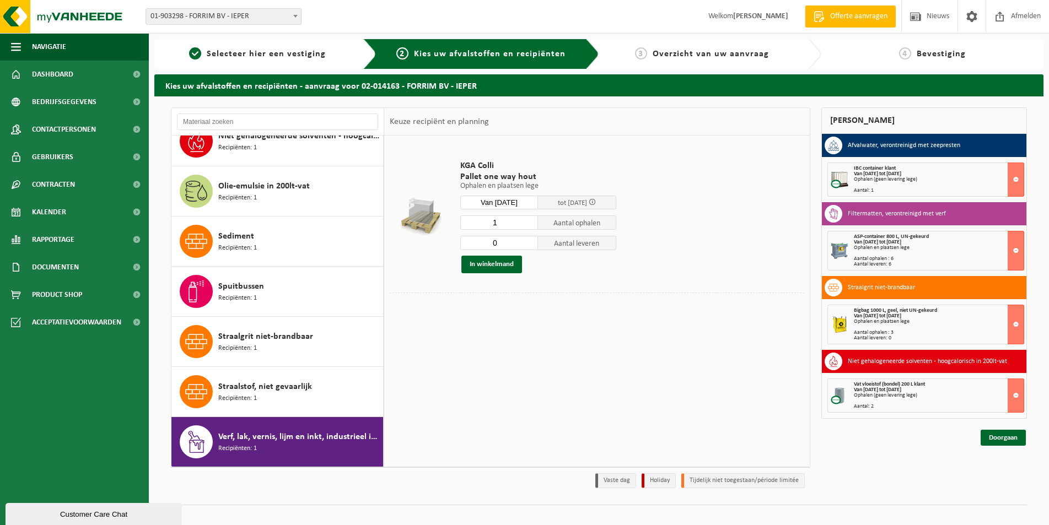
type input "0"
click at [528, 244] on input "0" at bounding box center [499, 243] width 78 height 14
click at [498, 264] on button "In winkelmand" at bounding box center [491, 265] width 61 height 18
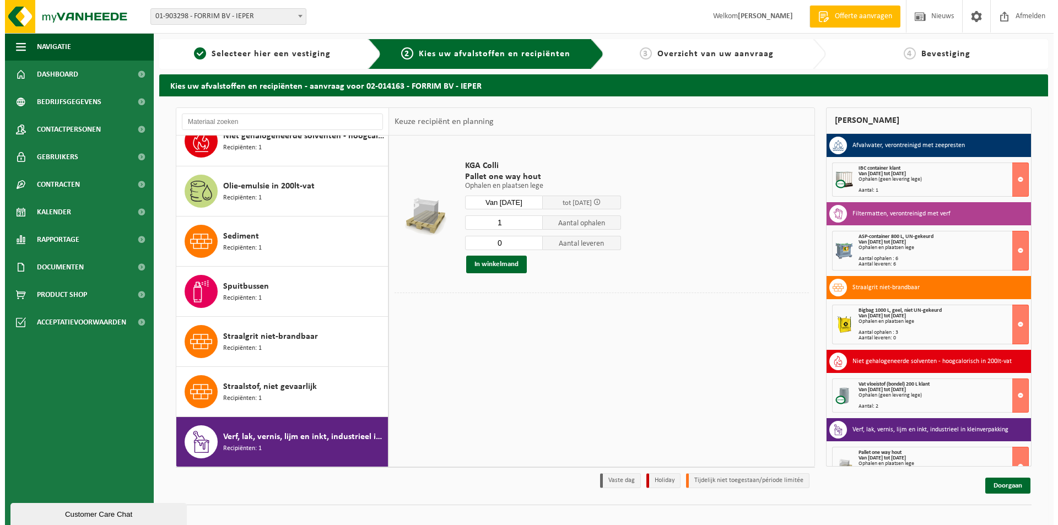
scroll to position [26, 0]
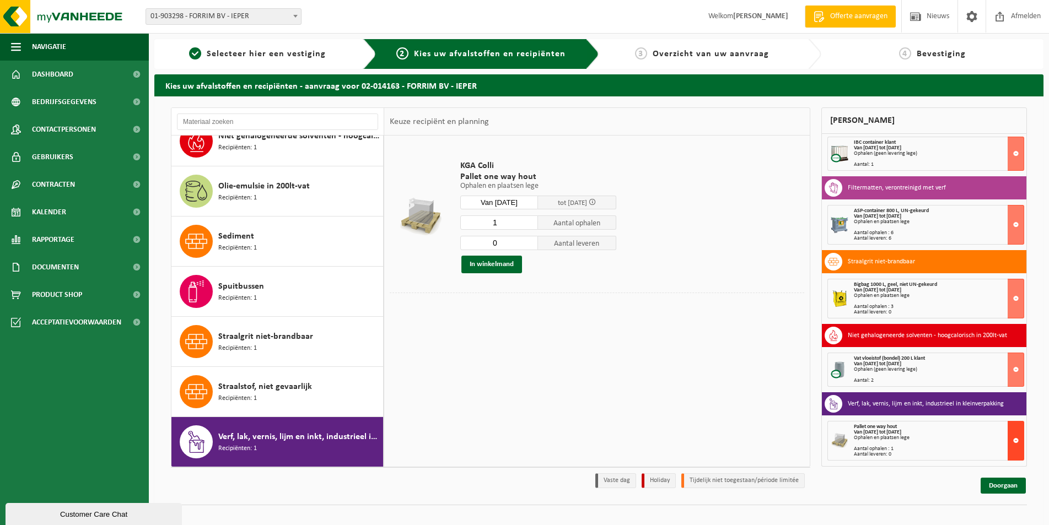
click at [1007, 436] on button at bounding box center [1015, 441] width 17 height 40
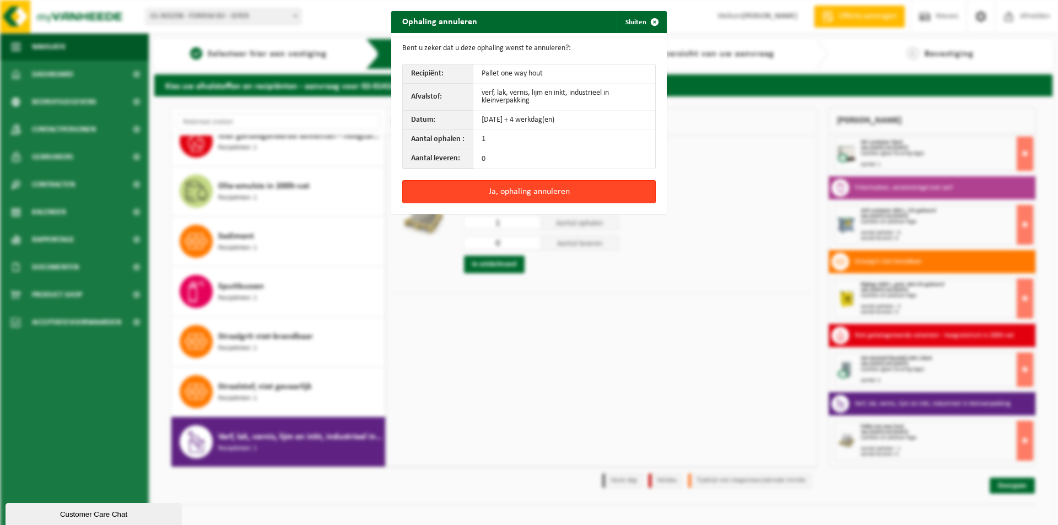
click at [499, 191] on button "Ja, ophaling annuleren" at bounding box center [528, 191] width 253 height 23
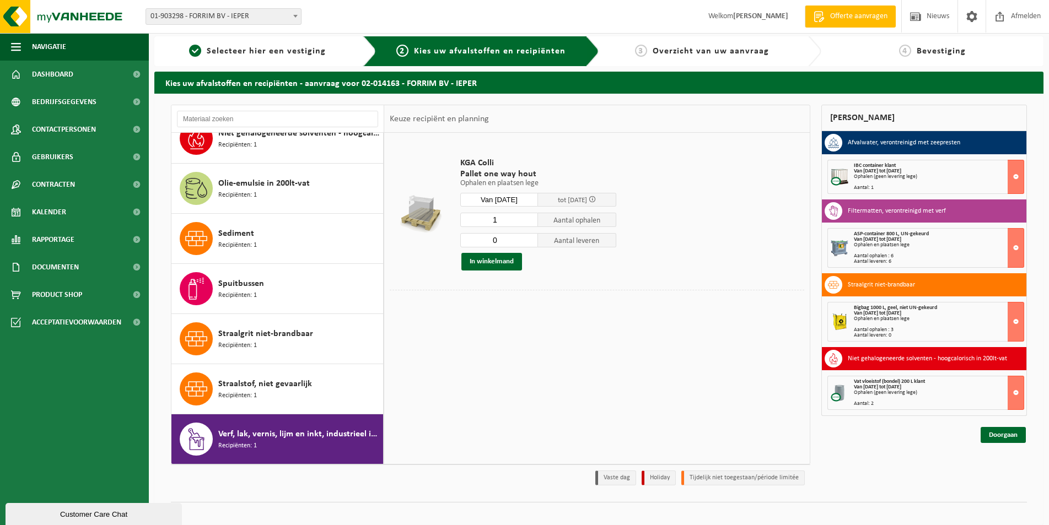
scroll to position [0, 0]
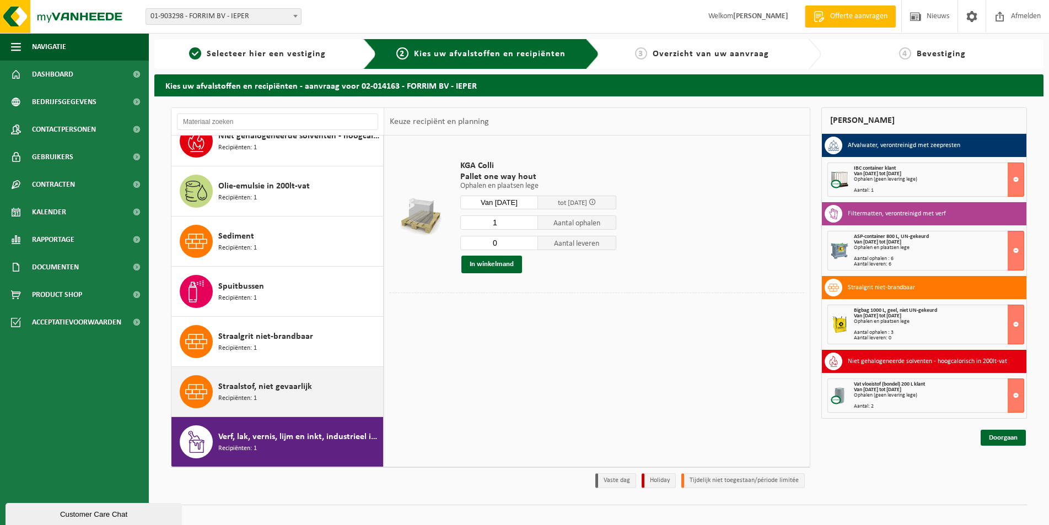
click at [254, 390] on span "Straalstof, niet gevaarlijk" at bounding box center [265, 386] width 94 height 13
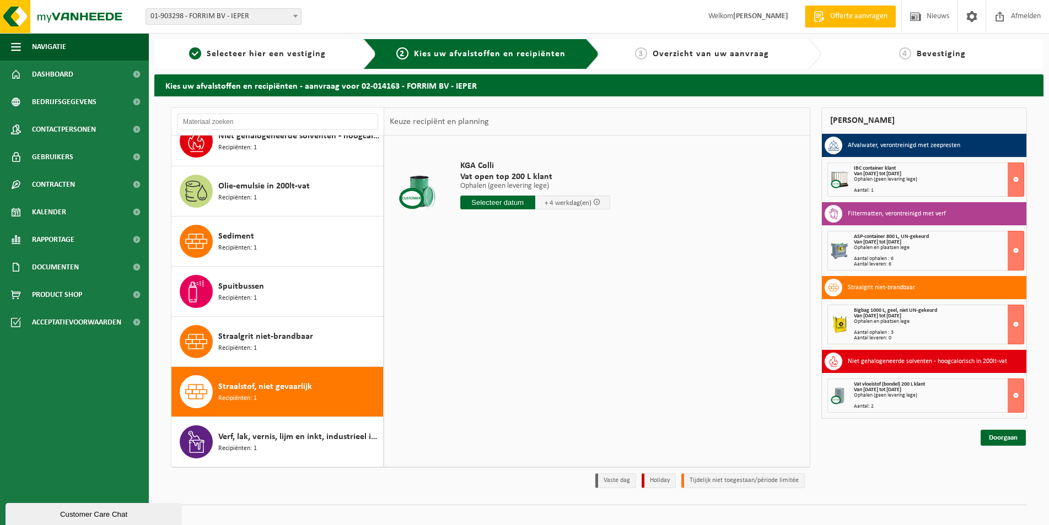
click at [509, 201] on input "text" at bounding box center [497, 203] width 75 height 14
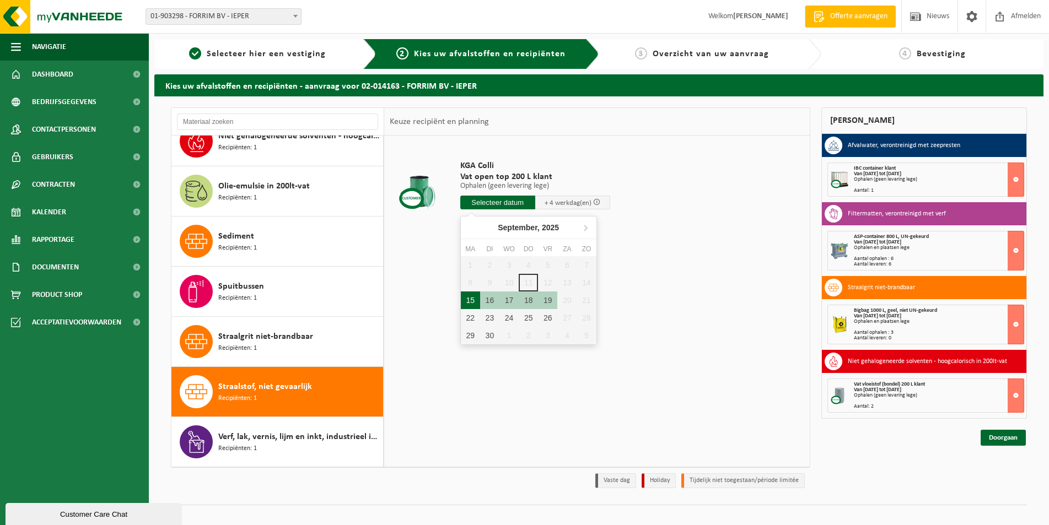
click at [464, 305] on div "15" at bounding box center [470, 301] width 19 height 18
type input "Van 2025-09-15"
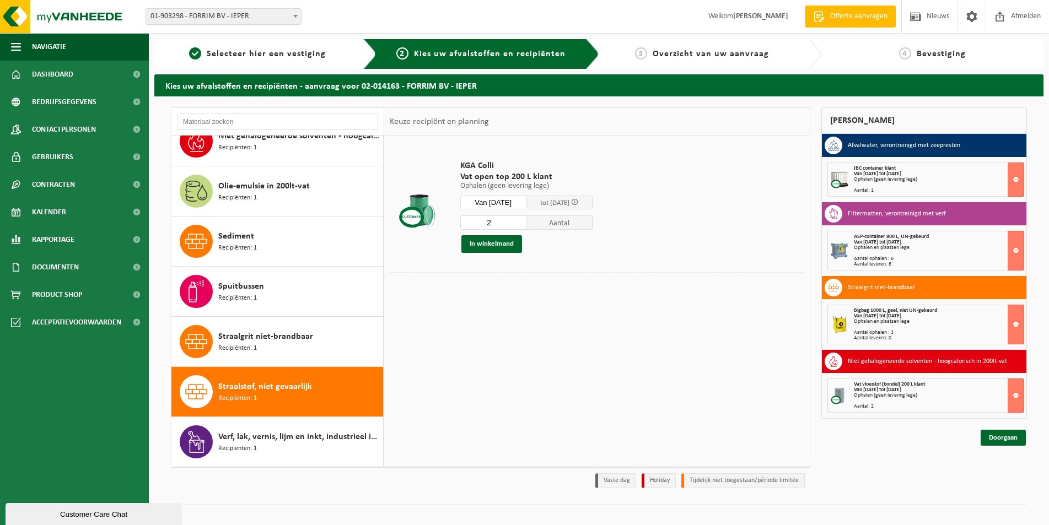
click at [526, 222] on input "2" at bounding box center [493, 222] width 66 height 14
click at [500, 243] on button "In winkelmand" at bounding box center [491, 244] width 61 height 18
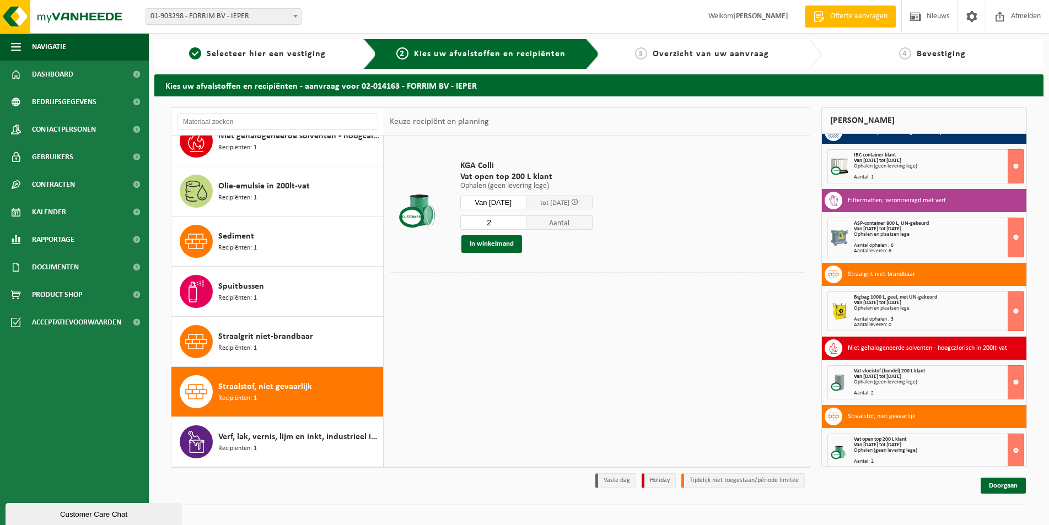
scroll to position [20, 0]
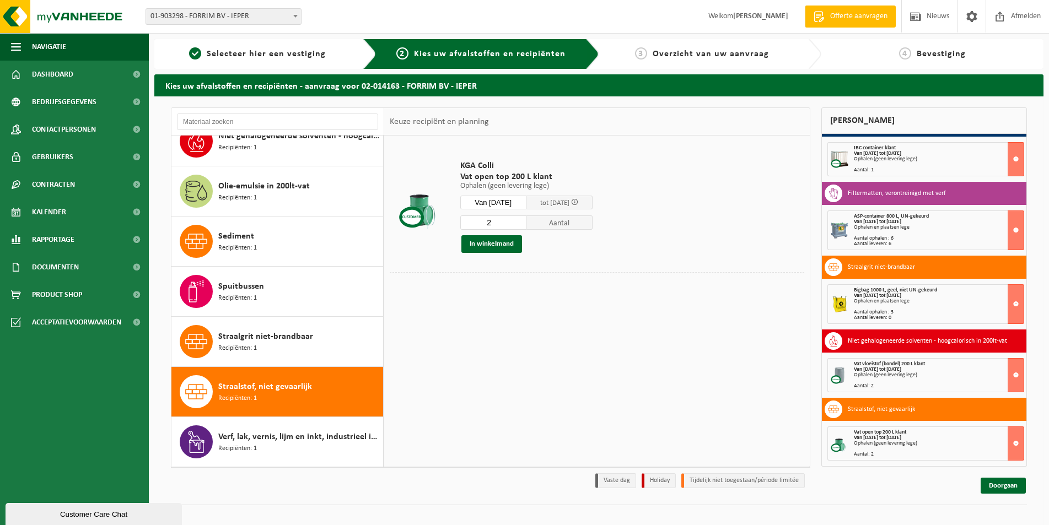
click at [511, 221] on input "2" at bounding box center [493, 222] width 66 height 14
type input "1"
click at [526, 226] on input "1" at bounding box center [493, 222] width 66 height 14
click at [496, 242] on button "In winkelmand" at bounding box center [491, 244] width 61 height 18
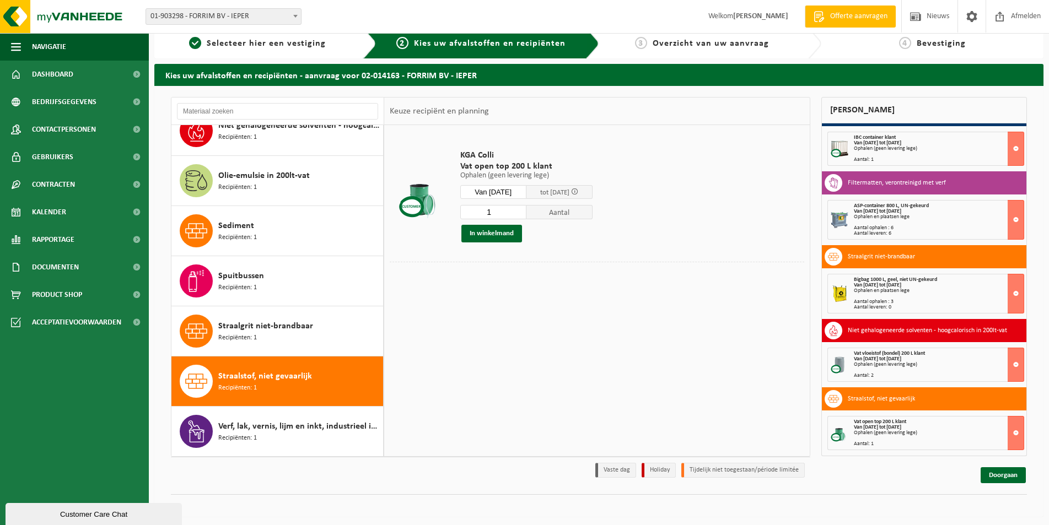
scroll to position [13, 0]
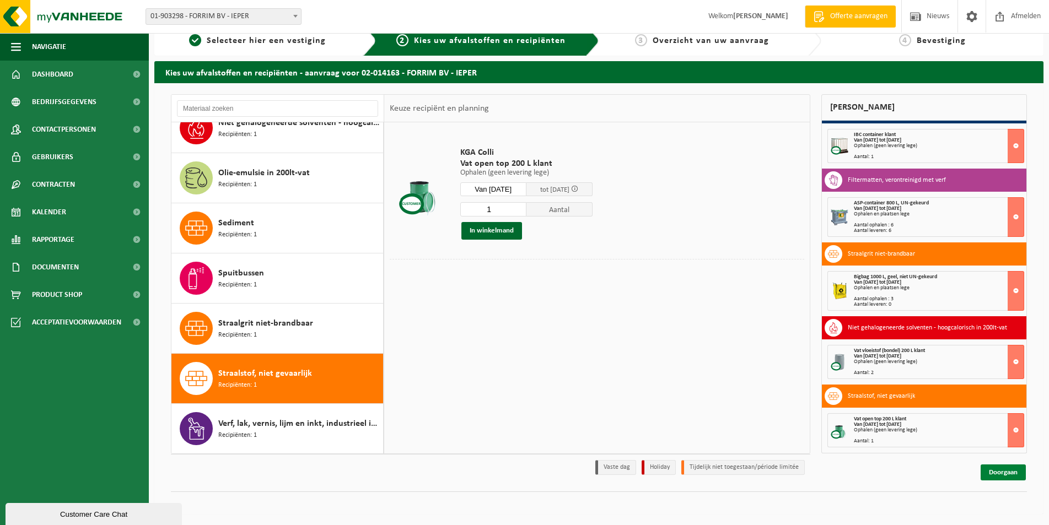
click at [1001, 476] on link "Doorgaan" at bounding box center [1002, 473] width 45 height 16
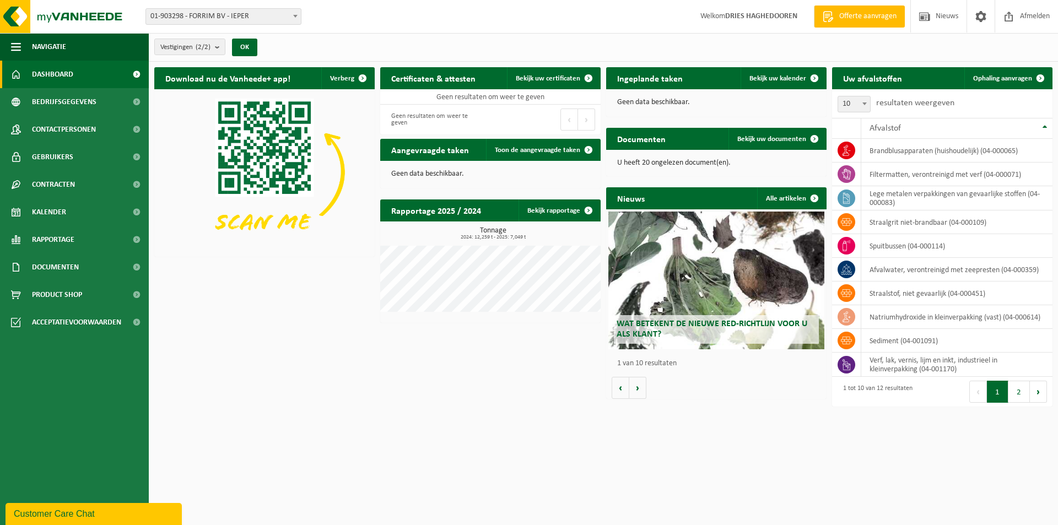
click at [846, 104] on span "10" at bounding box center [854, 103] width 32 height 15
click at [853, 104] on span "10" at bounding box center [854, 103] width 32 height 15
click at [850, 100] on span "10" at bounding box center [854, 103] width 32 height 15
select select "25"
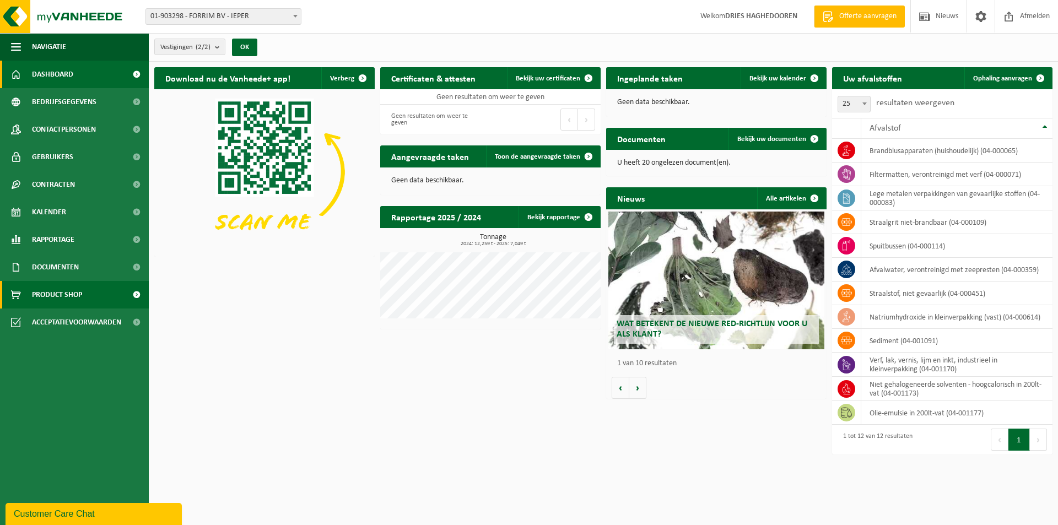
click at [81, 297] on span "Product Shop" at bounding box center [57, 295] width 50 height 28
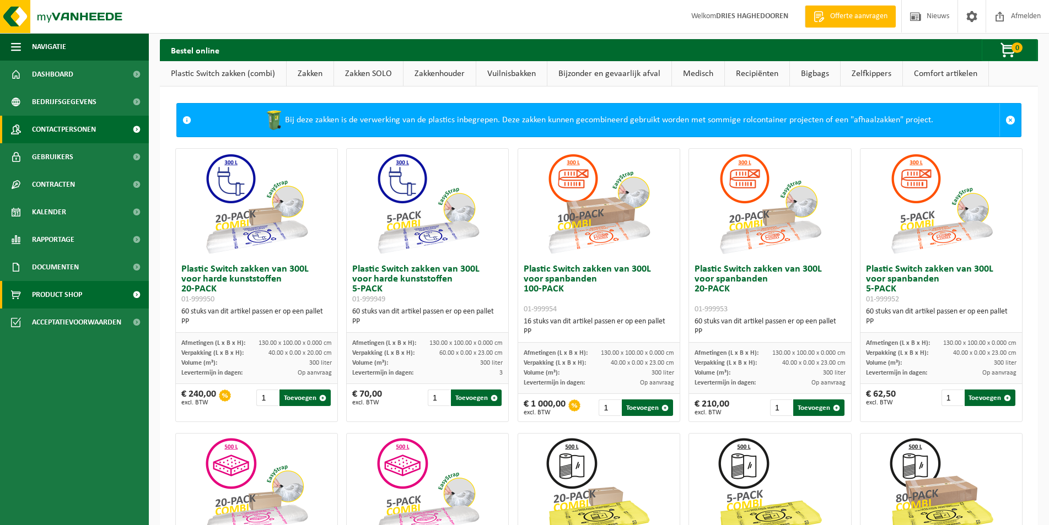
click at [79, 125] on span "Contactpersonen" at bounding box center [64, 130] width 64 height 28
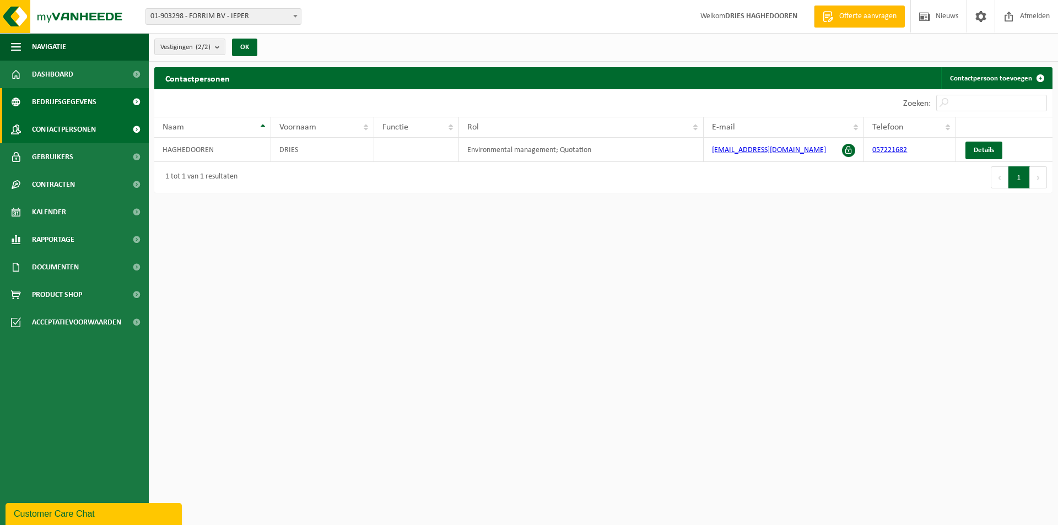
click at [70, 100] on span "Bedrijfsgegevens" at bounding box center [64, 102] width 64 height 28
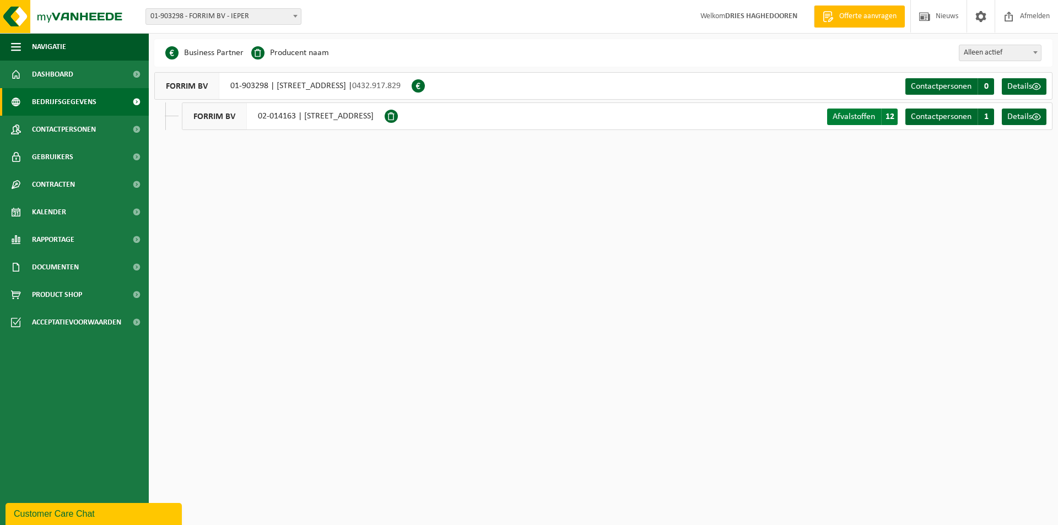
click at [858, 118] on span "Afvalstoffen" at bounding box center [854, 116] width 42 height 9
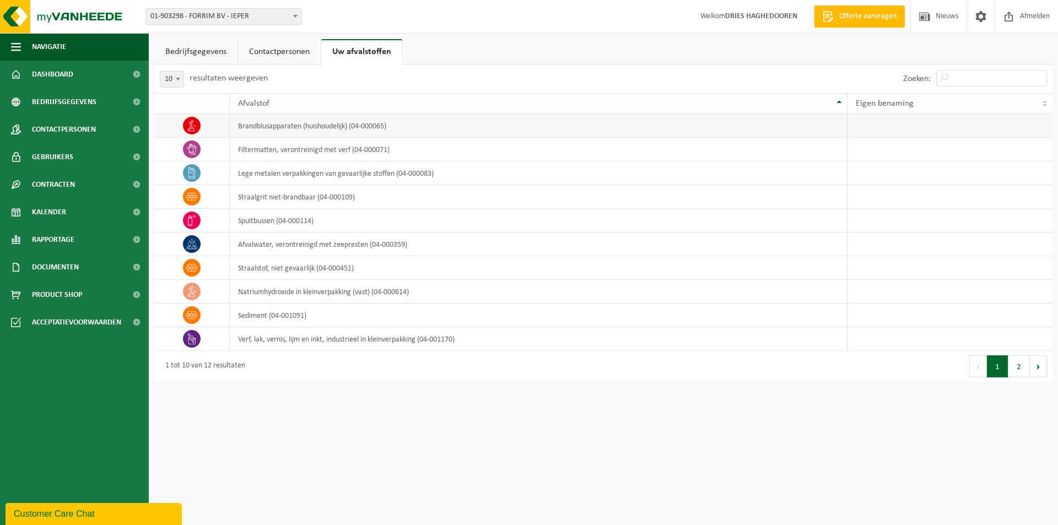
click at [935, 121] on td at bounding box center [950, 126] width 205 height 24
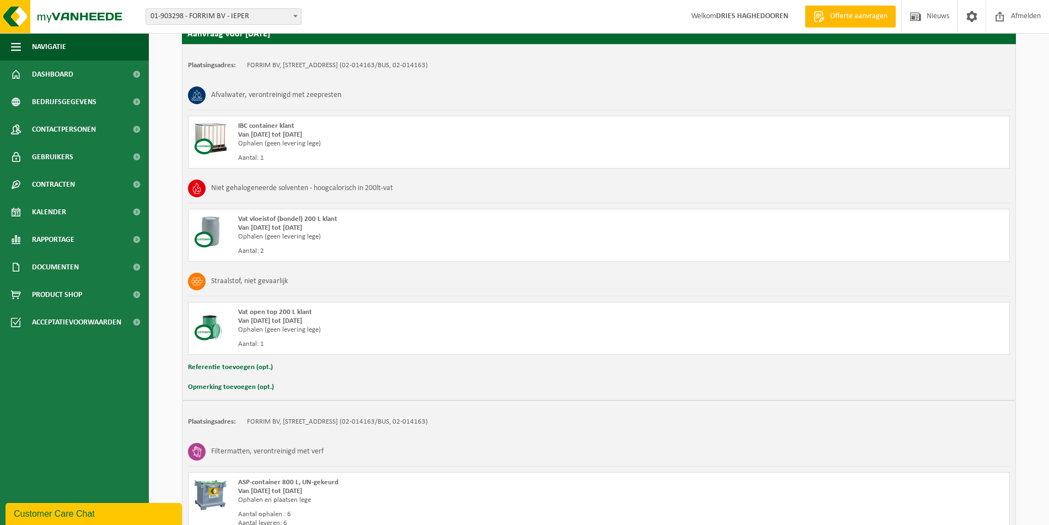
scroll to position [165, 0]
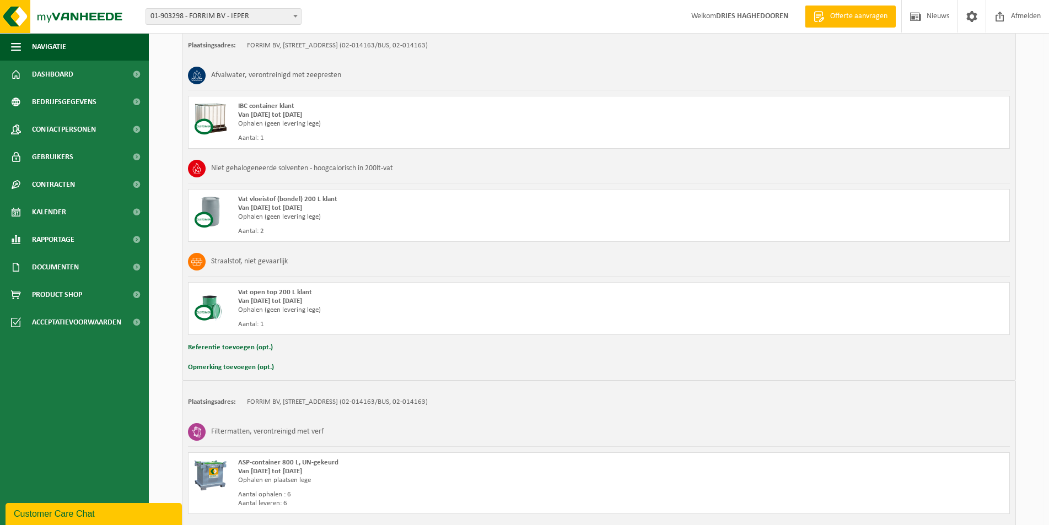
click at [304, 308] on div "Ophalen (geen levering lege)" at bounding box center [440, 310] width 405 height 9
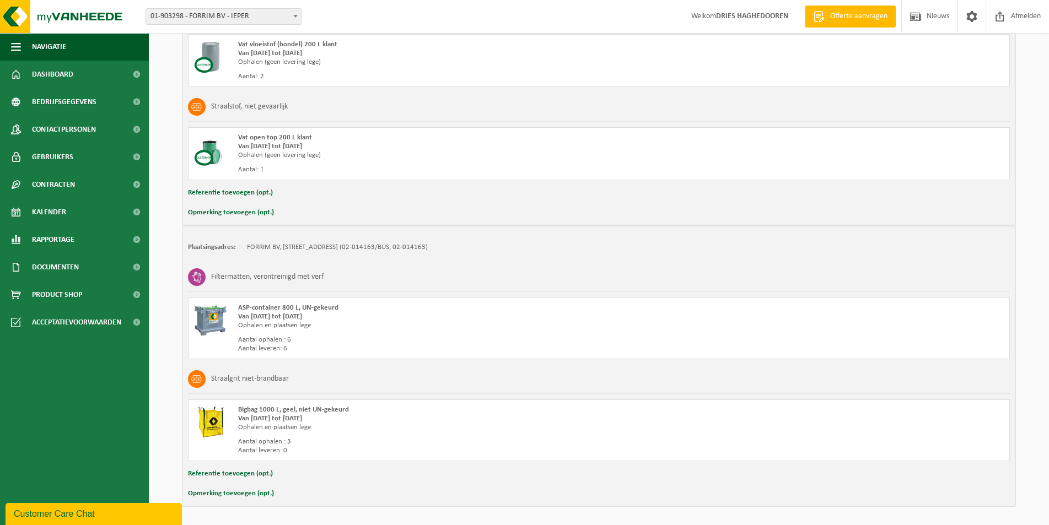
scroll to position [358, 0]
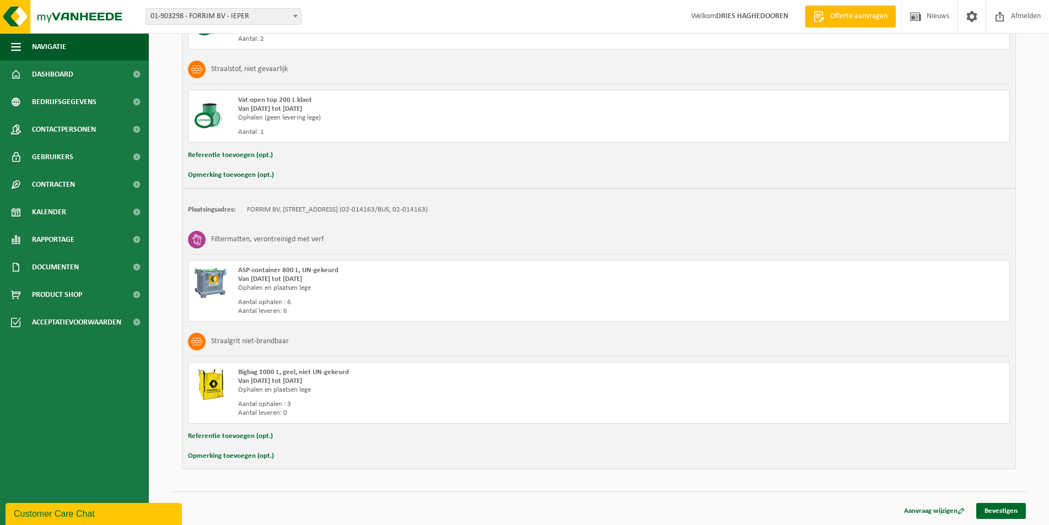
click at [235, 173] on button "Opmerking toevoegen (opt.)" at bounding box center [231, 175] width 86 height 14
click at [326, 175] on input "text" at bounding box center [620, 176] width 757 height 17
type input "b"
type input "D"
click at [343, 175] on input "graag nieuw product aanmaken: het straalstof zit niet in een" at bounding box center [620, 176] width 757 height 17
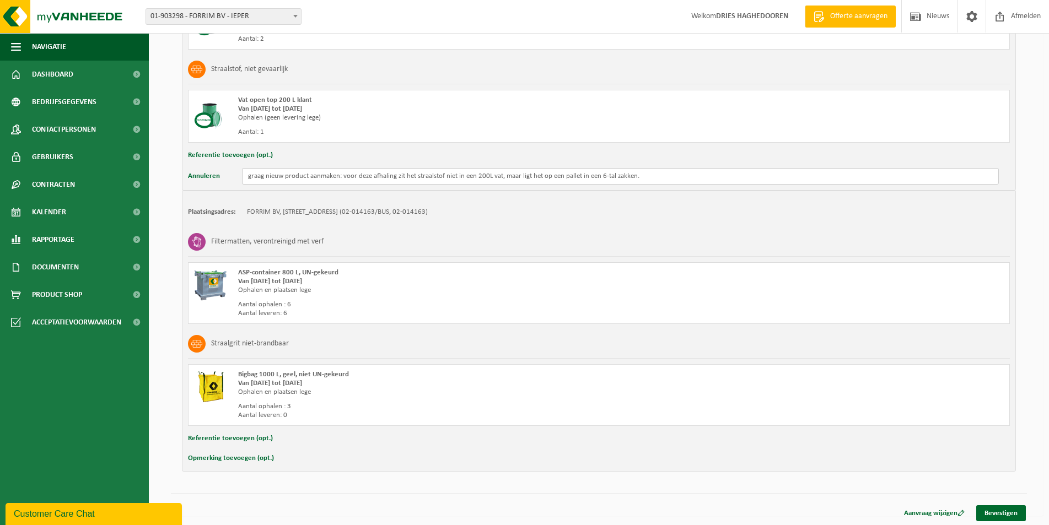
click at [251, 172] on input "graag nieuw product aanmaken: voor deze afhaling zit het straalstof niet in een…" at bounding box center [620, 176] width 757 height 17
click at [667, 181] on input "Graag nieuw product aanmaken: voor deze afhaling zit het straalstof niet in een…" at bounding box center [620, 176] width 757 height 17
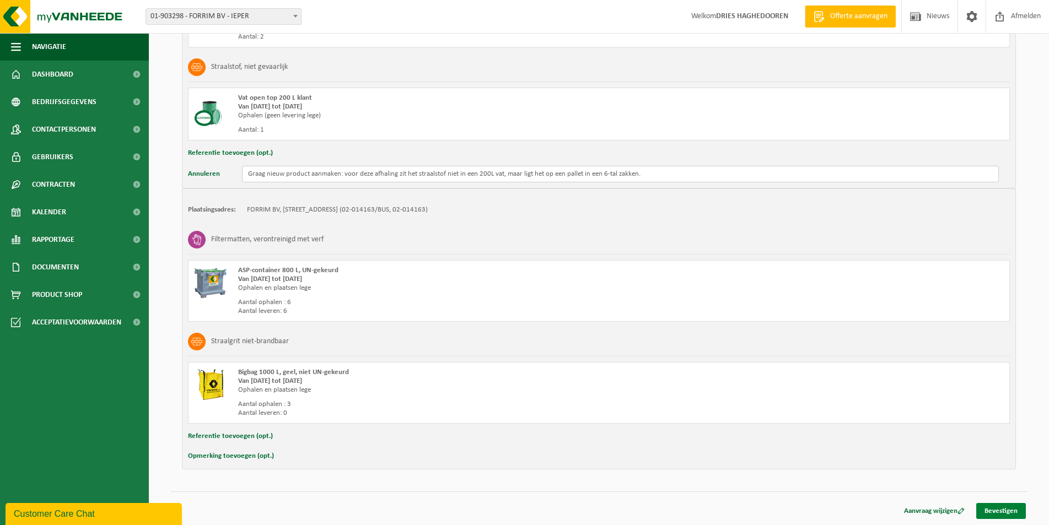
type input "Graag nieuw product aanmaken: voor deze afhaling zit het straalstof niet in een…"
click at [1007, 512] on link "Bevestigen" at bounding box center [1001, 511] width 50 height 16
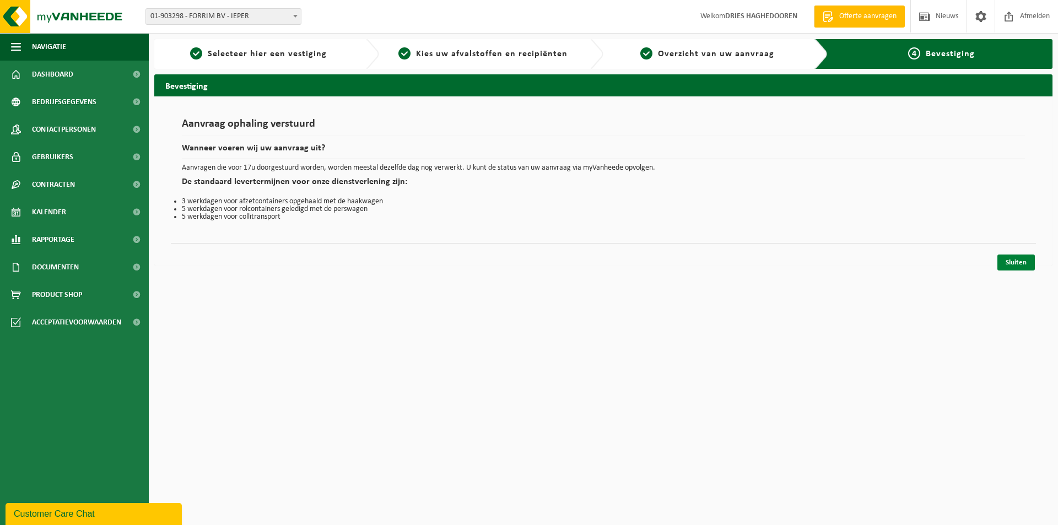
click at [1024, 268] on link "Sluiten" at bounding box center [1015, 263] width 37 height 16
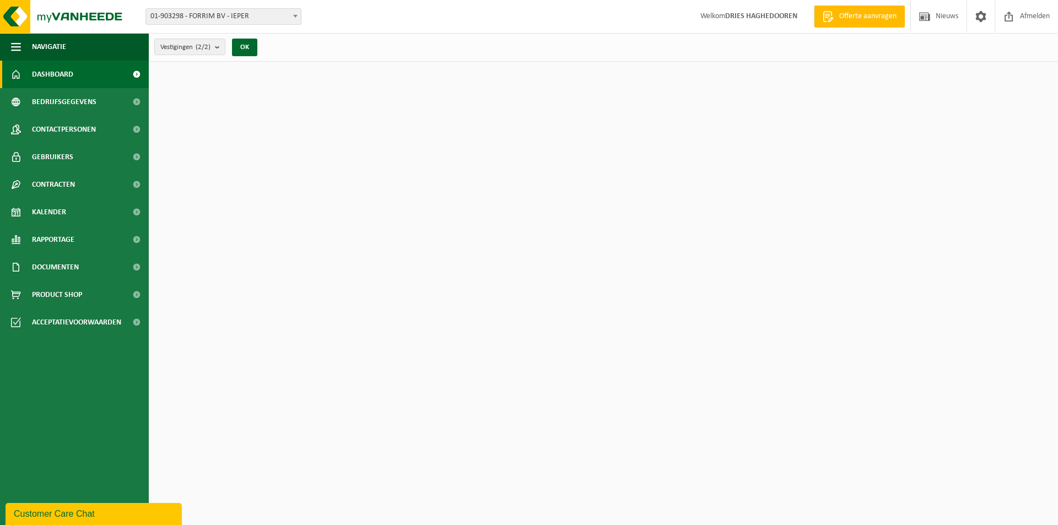
click at [654, 219] on div "Wat betekent de nieuwe RED-richtlijn voor u als klant?" at bounding box center [716, 281] width 216 height 138
